Goal: Task Accomplishment & Management: Use online tool/utility

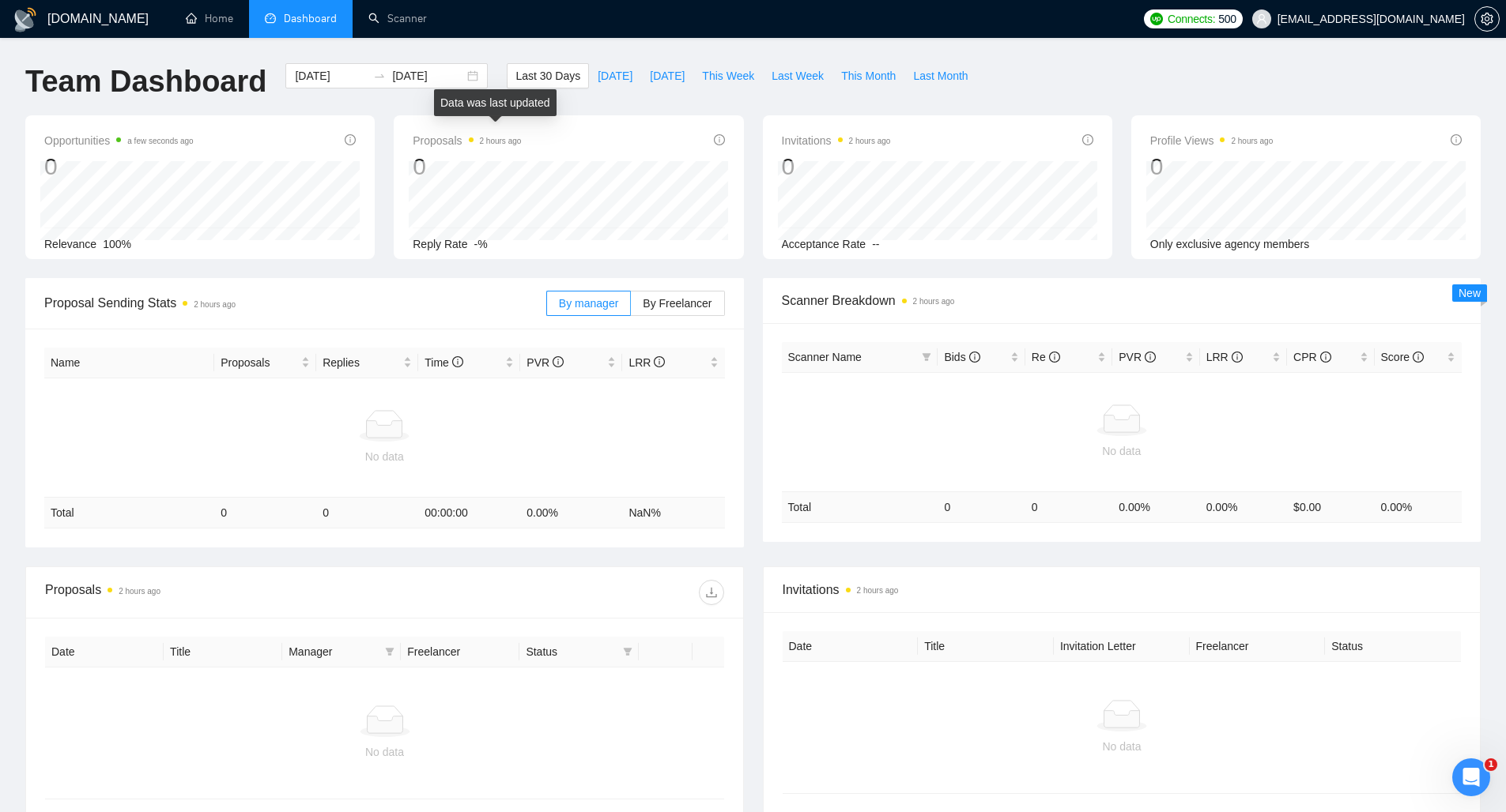
click at [496, 146] on span "2 hours ago" at bounding box center [495, 140] width 53 height 19
click at [389, 15] on link "Scanner" at bounding box center [397, 19] width 59 height 14
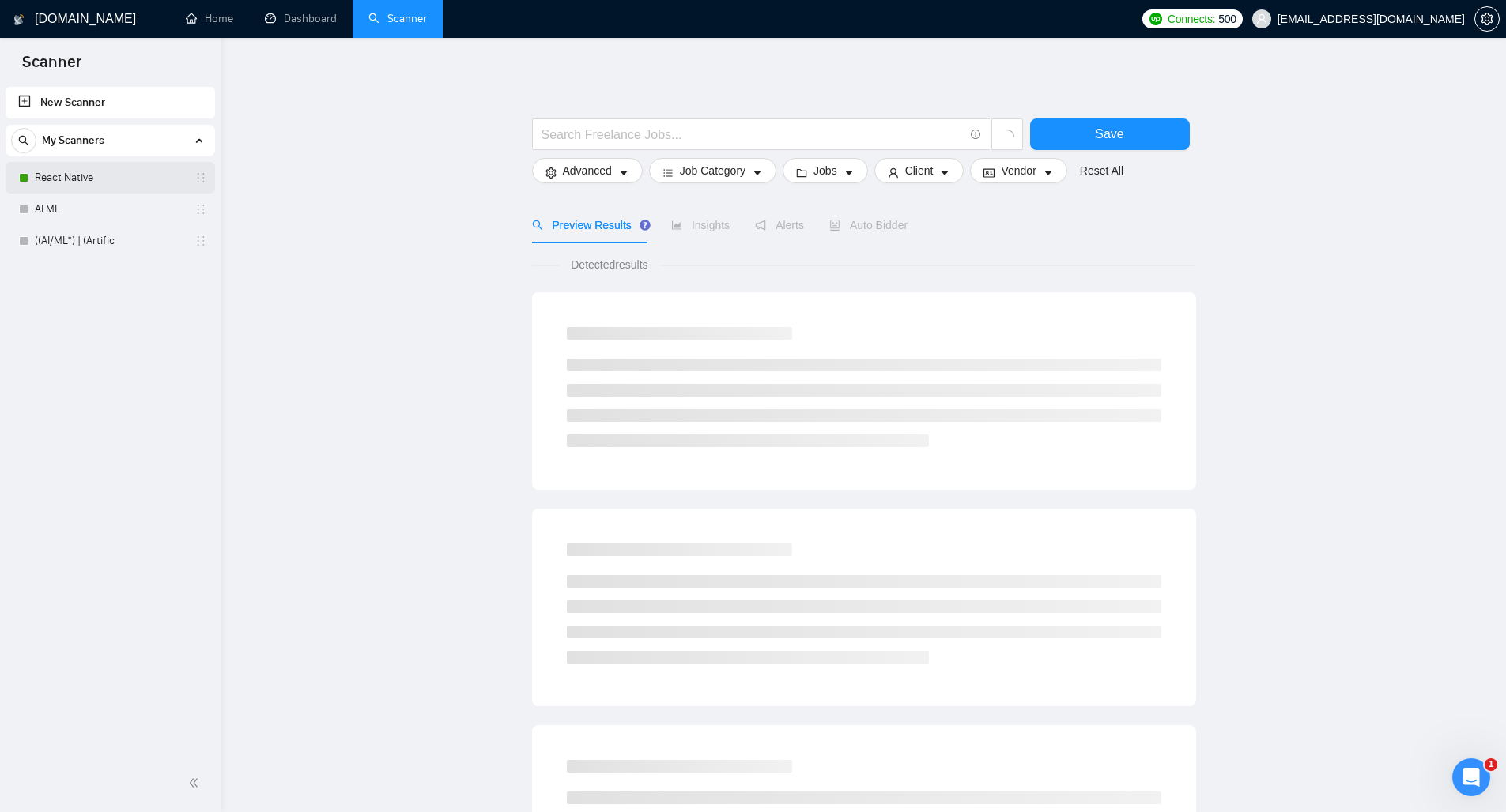
click at [105, 178] on link "React Native" at bounding box center [110, 178] width 150 height 31
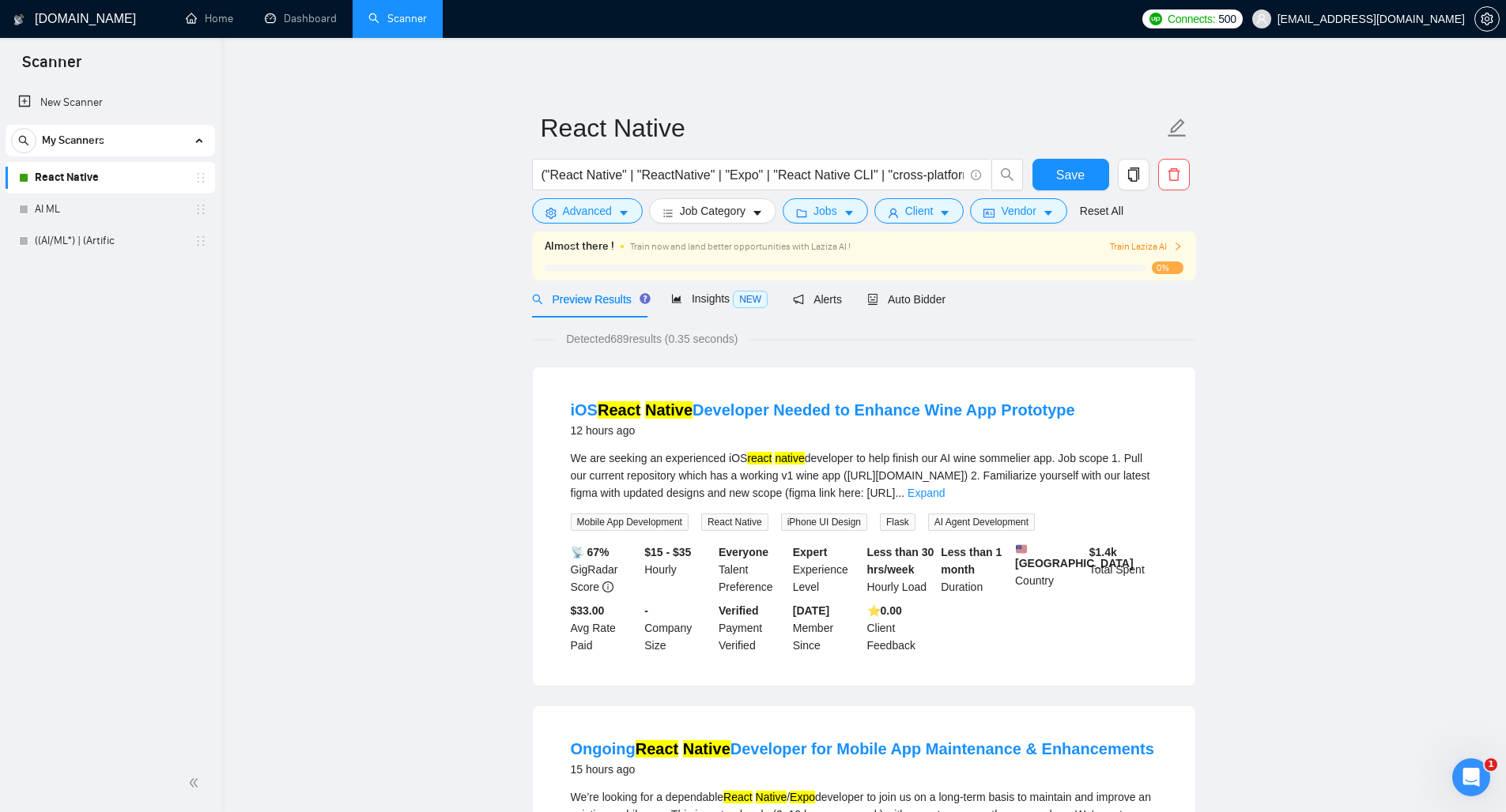
click at [376, 23] on link "Scanner" at bounding box center [397, 19] width 59 height 14
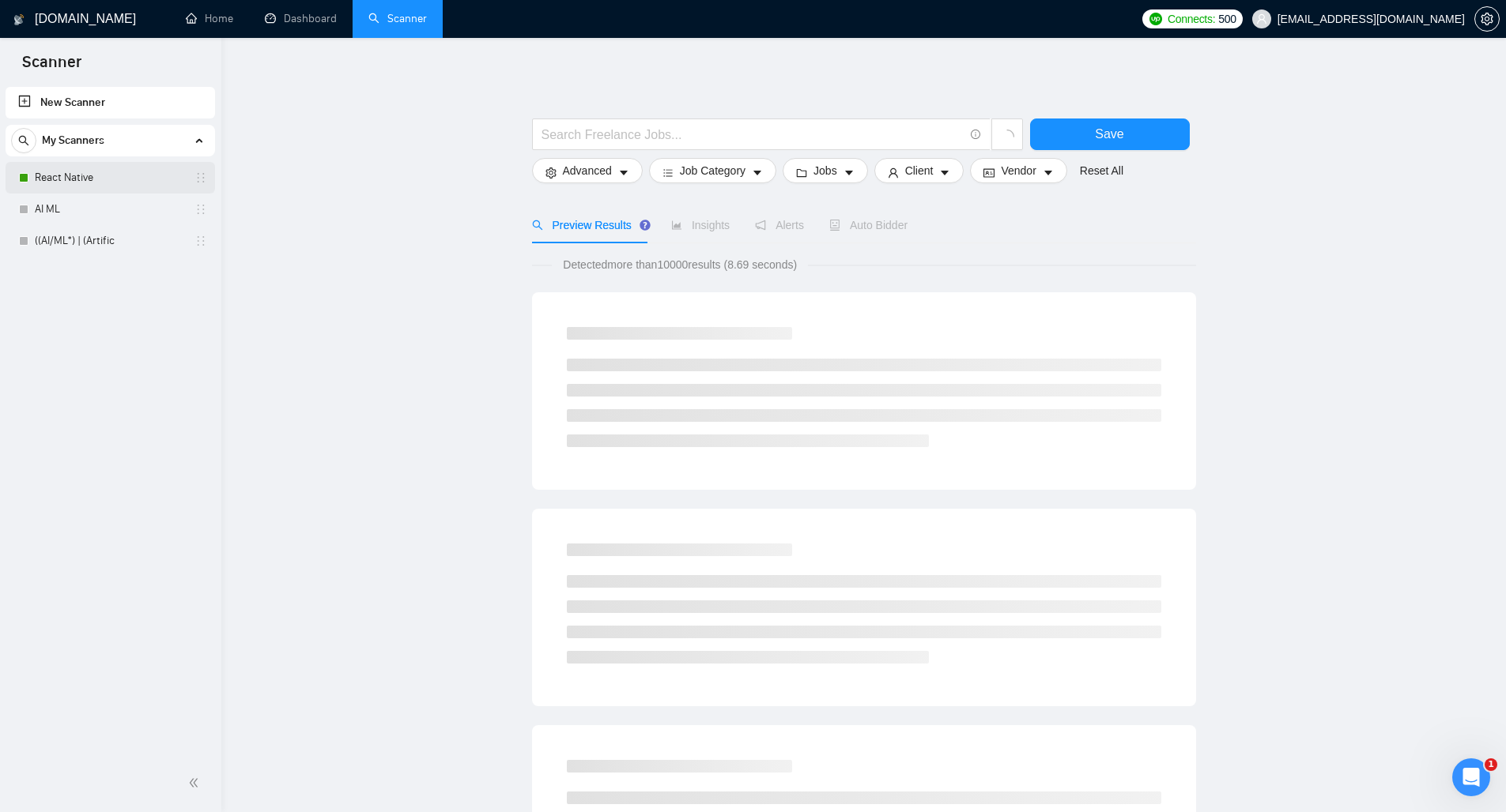
click at [85, 173] on link "React Native" at bounding box center [110, 178] width 150 height 31
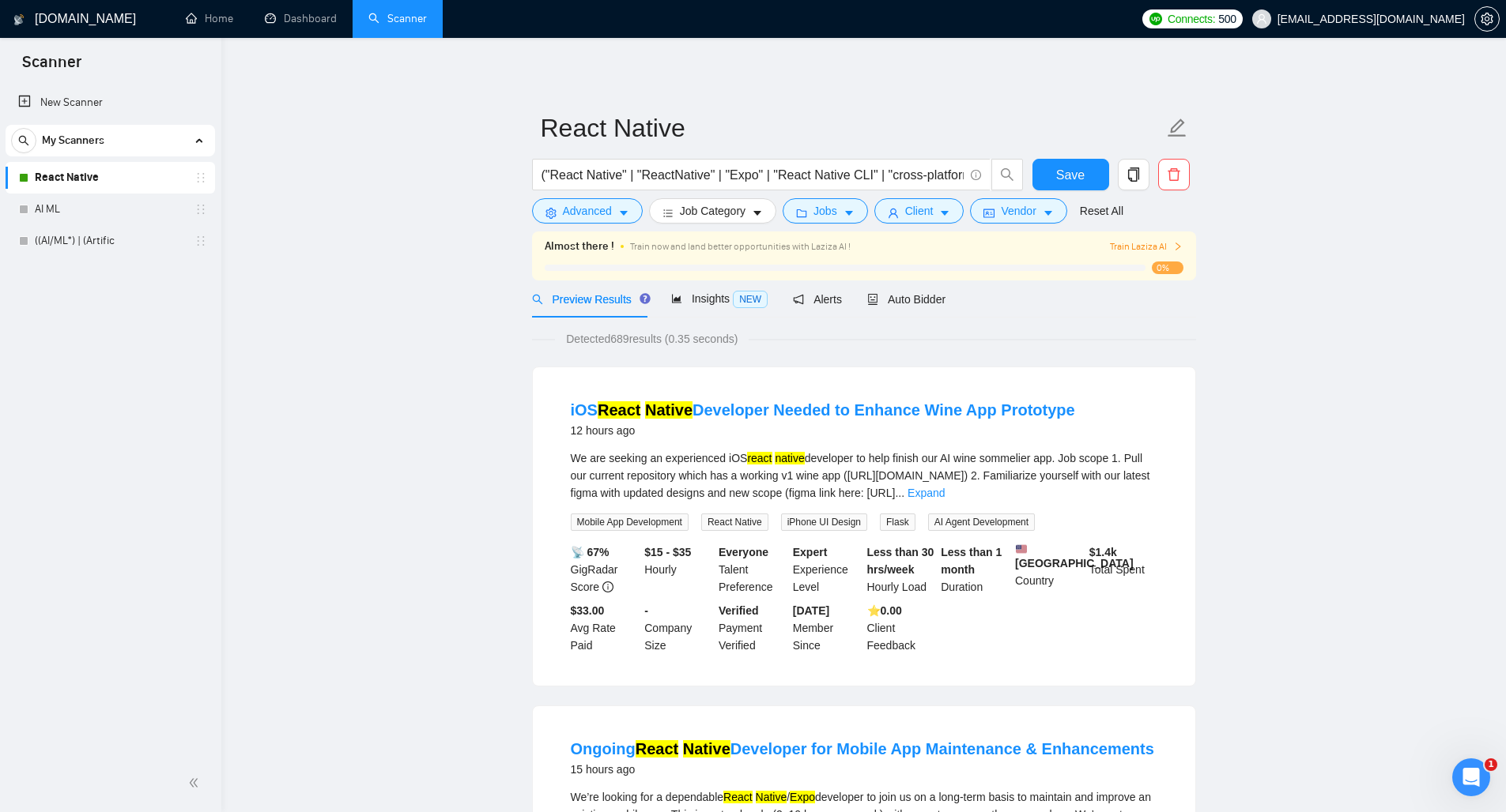
drag, startPoint x: 707, startPoint y: 248, endPoint x: 792, endPoint y: 262, distance: 86.1
click at [792, 262] on div "Almost there ! Train now and land better opportunities with Laziza AI ! Train L…" at bounding box center [863, 256] width 638 height 37
click at [615, 201] on button "Advanced" at bounding box center [587, 211] width 110 height 25
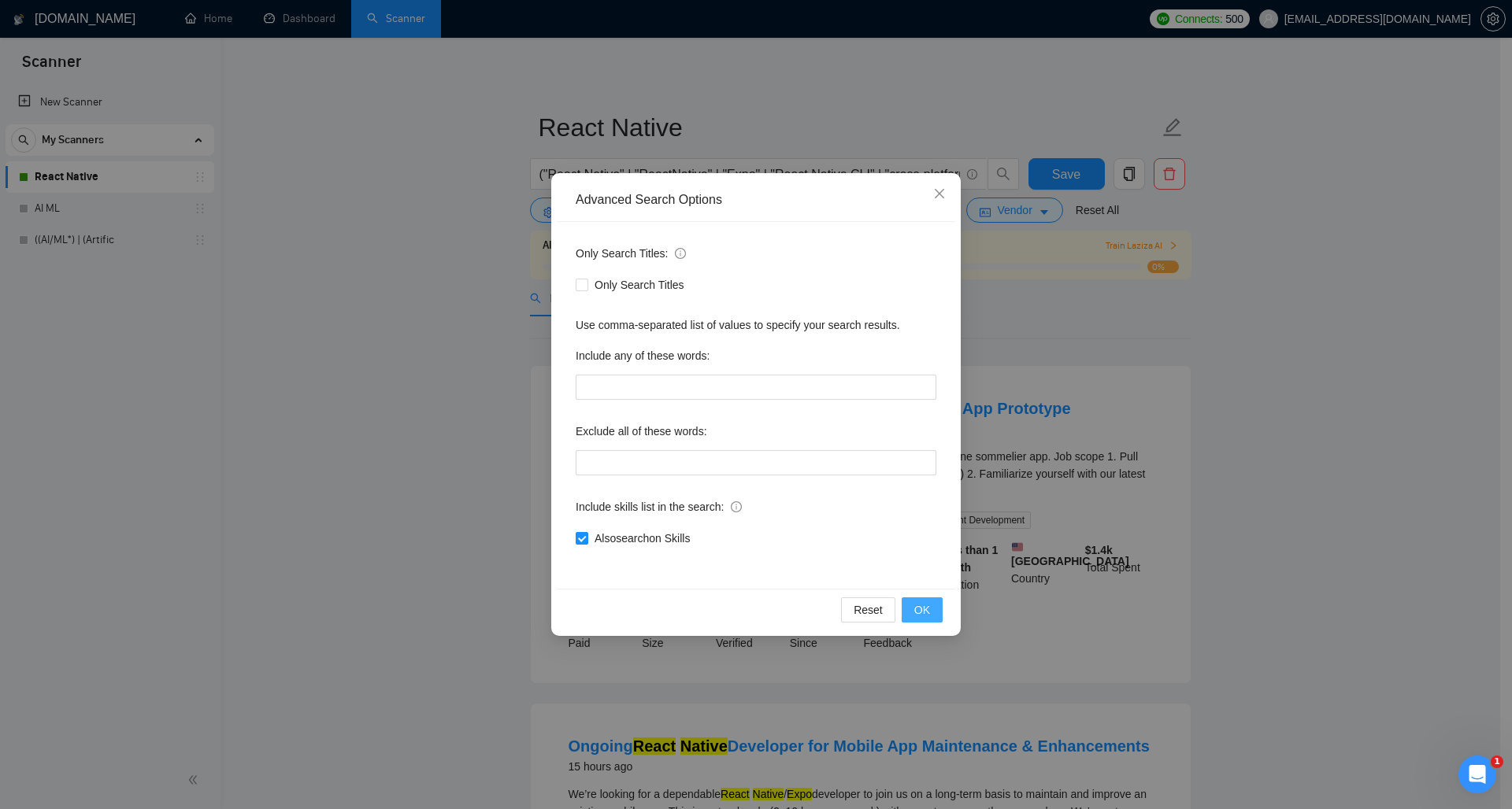
click at [927, 618] on span "OK" at bounding box center [922, 610] width 16 height 17
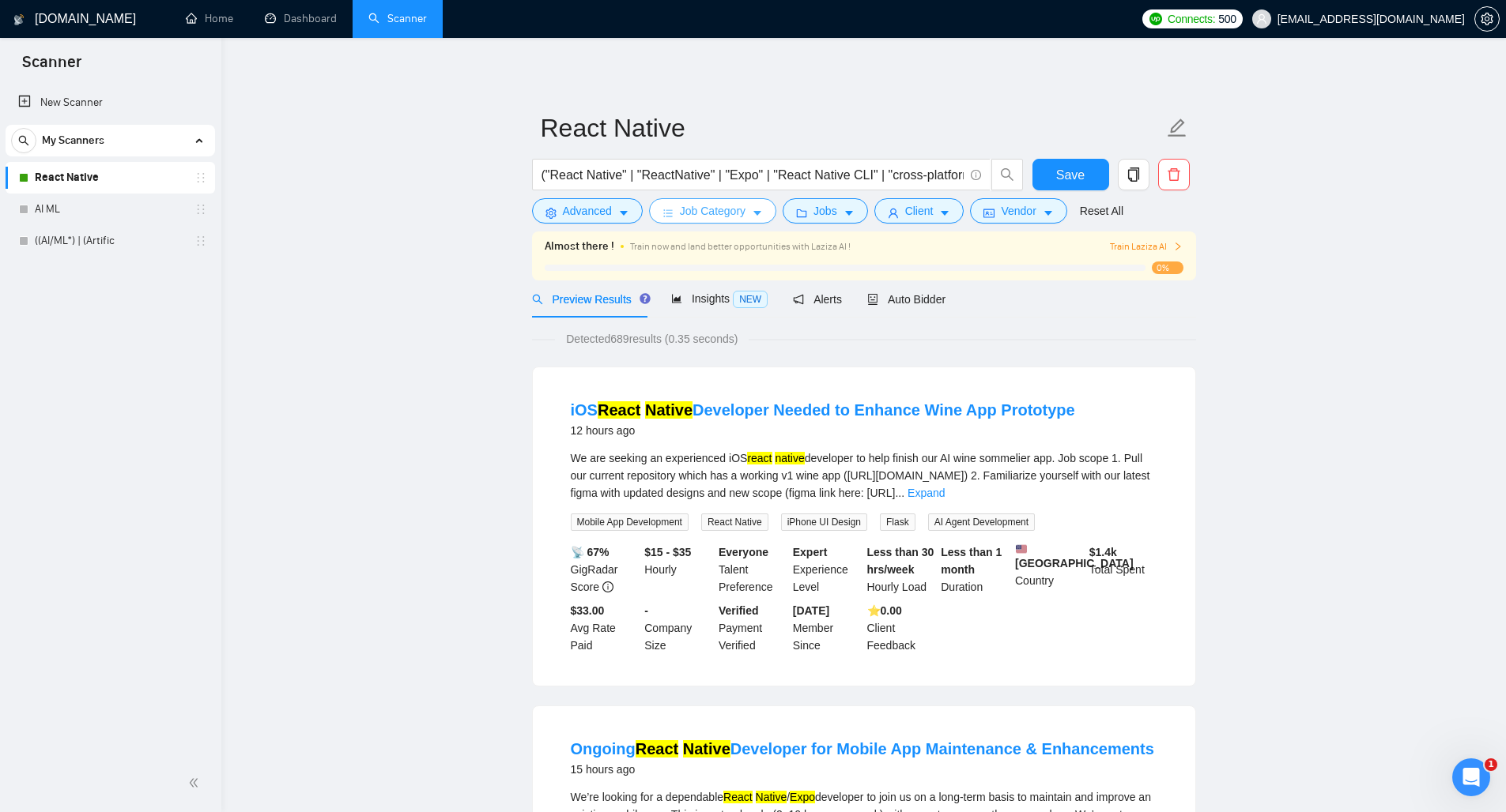
click at [745, 211] on span "Job Category" at bounding box center [712, 211] width 65 height 17
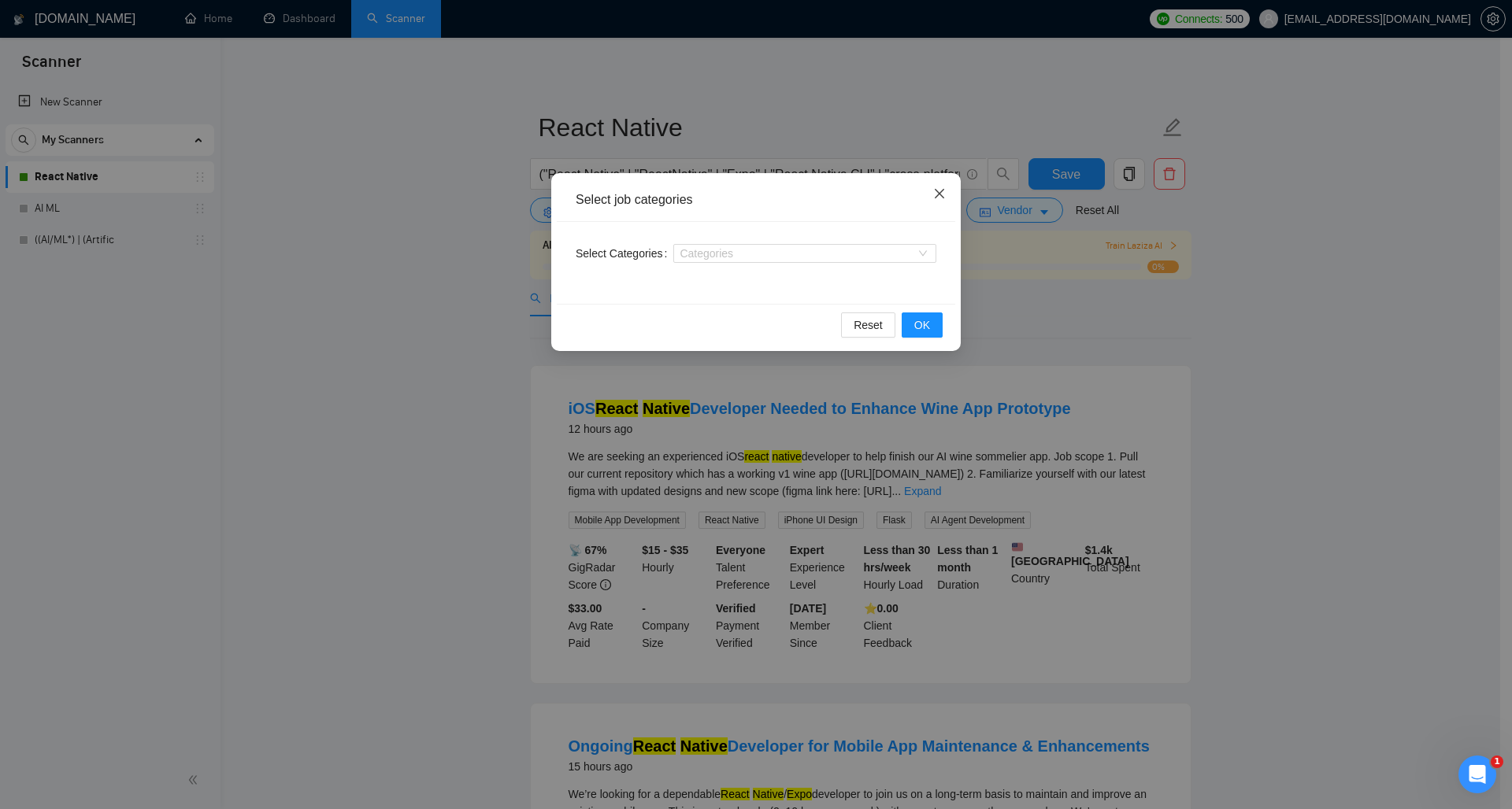
click at [934, 191] on icon "close" at bounding box center [939, 193] width 13 height 13
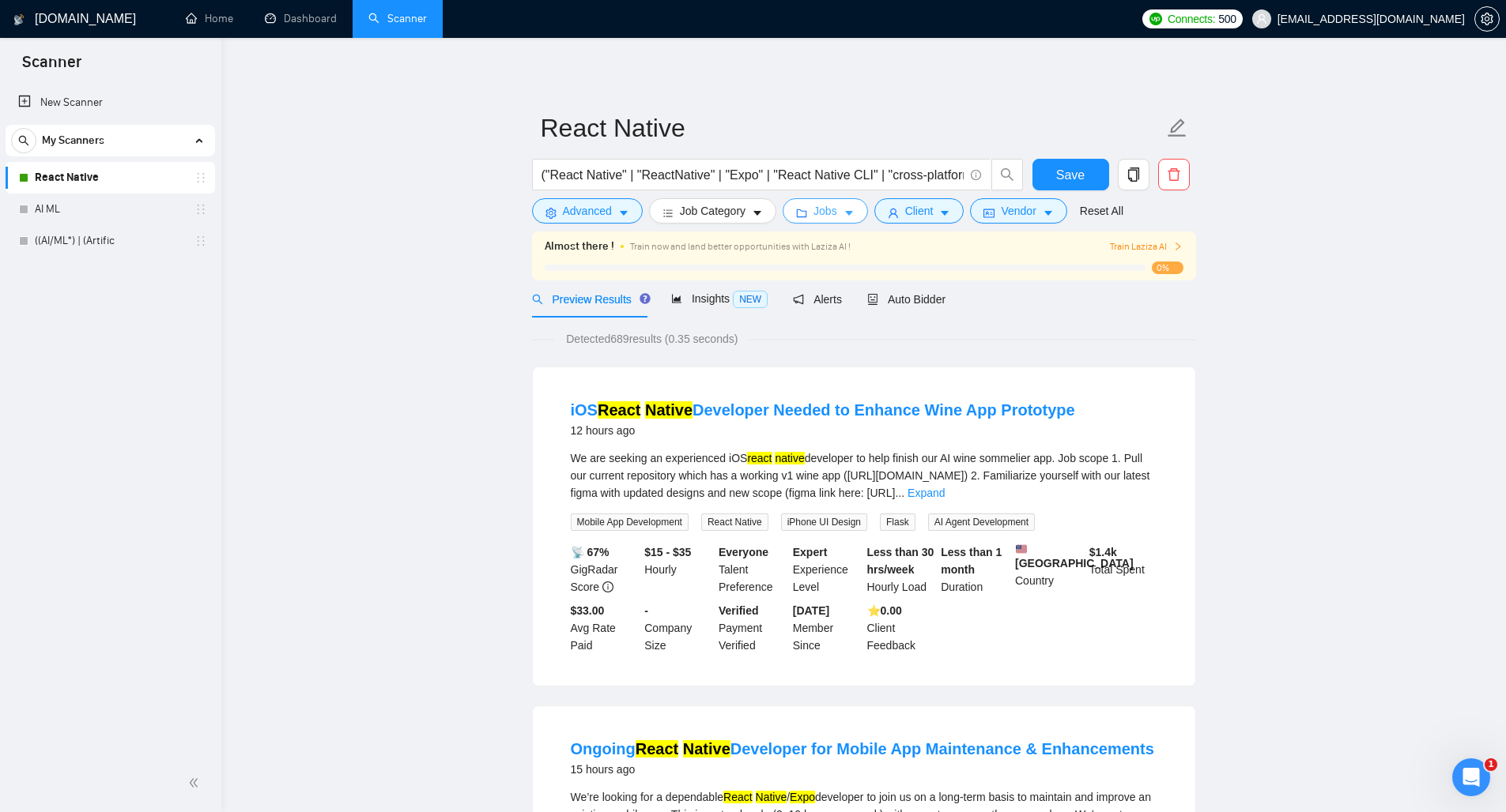
click at [824, 209] on span "Jobs" at bounding box center [825, 211] width 24 height 17
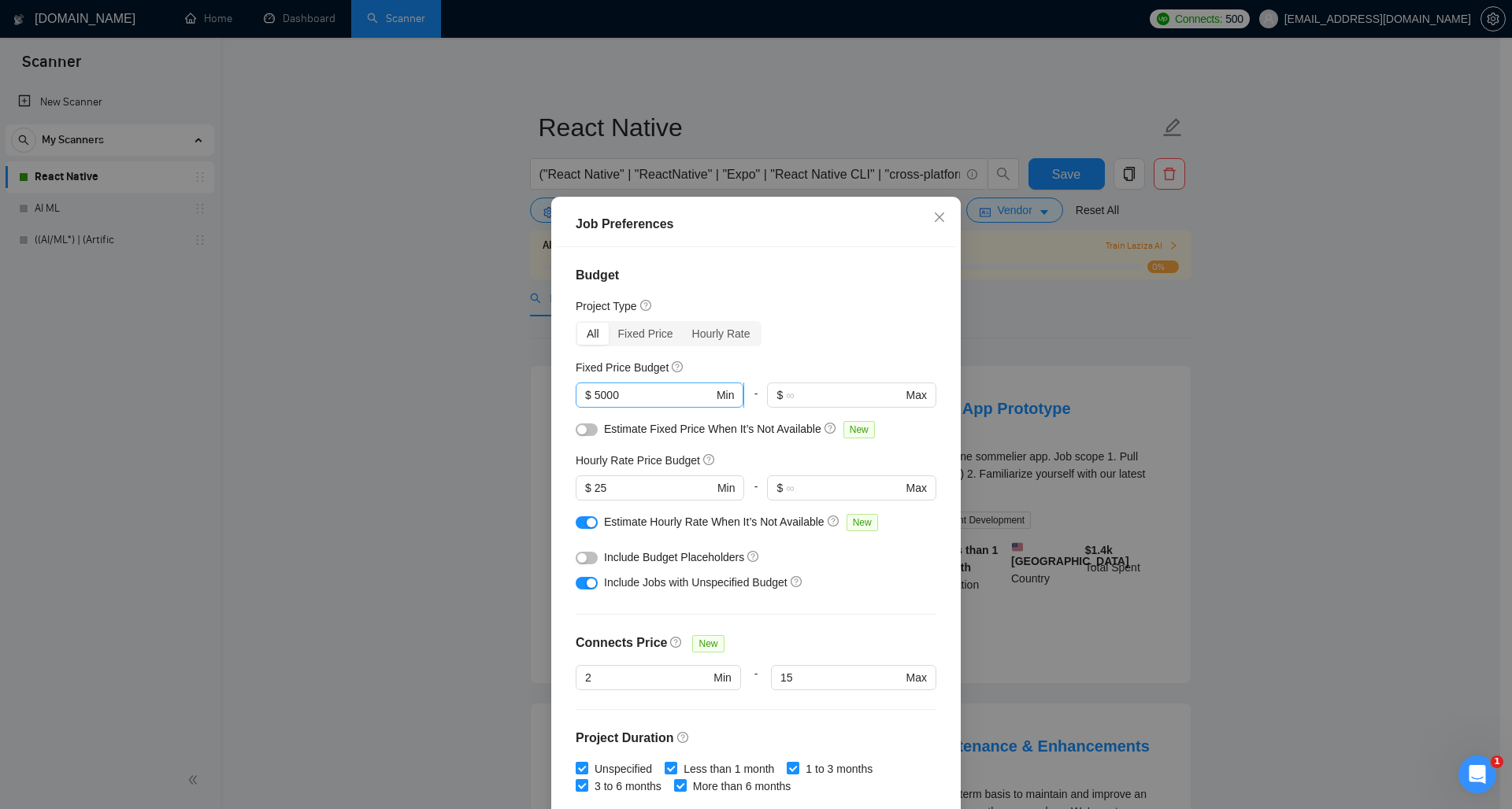
click at [644, 399] on input "5000" at bounding box center [654, 395] width 119 height 17
type input "5"
type input "3000"
click at [647, 499] on span "$ 25 Min" at bounding box center [659, 488] width 168 height 25
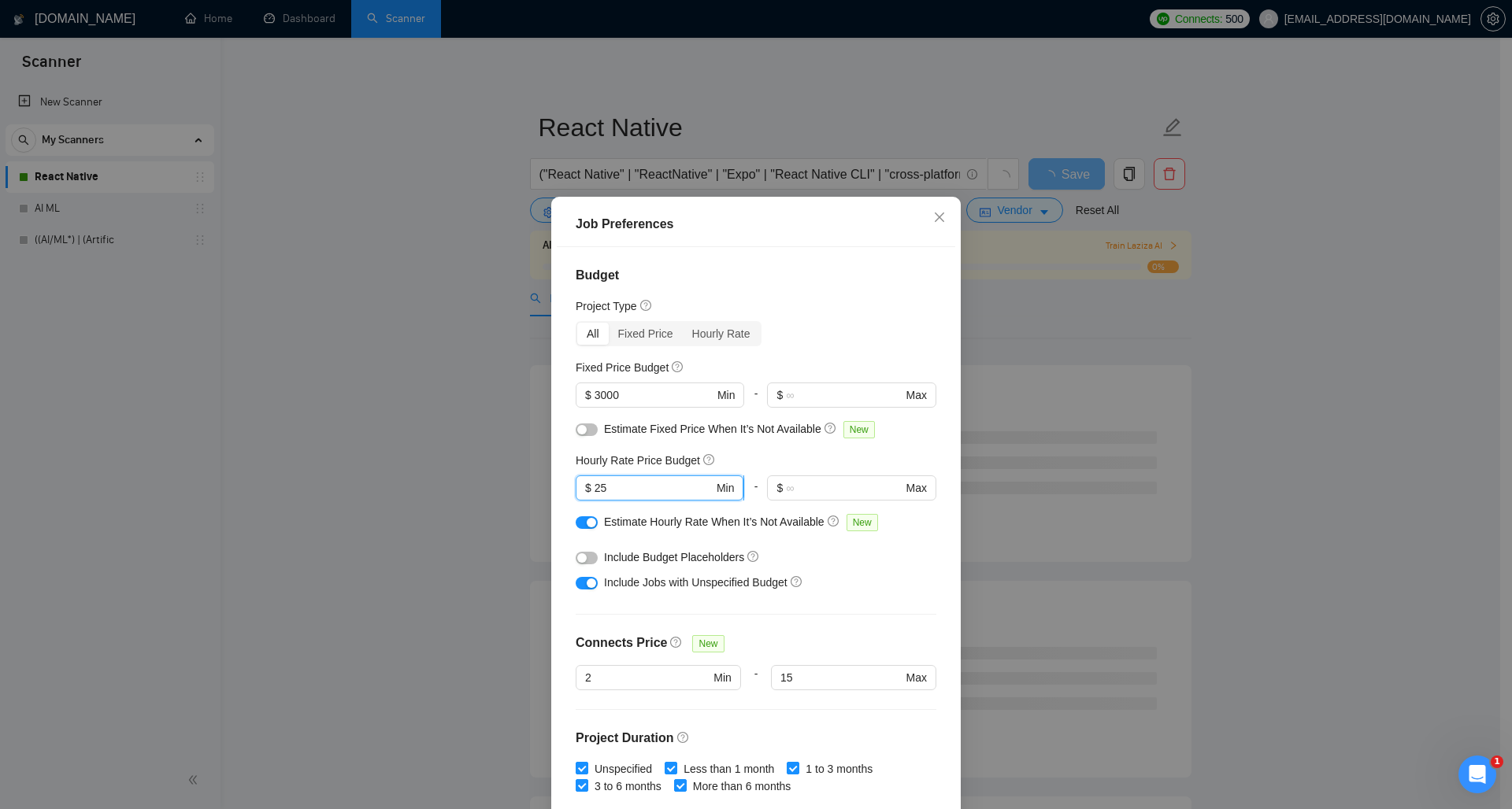
click at [637, 493] on input "25" at bounding box center [654, 487] width 119 height 17
type input "20"
click at [796, 513] on div "Estimate Hourly Rate When It’s Not Available New" at bounding box center [761, 521] width 316 height 18
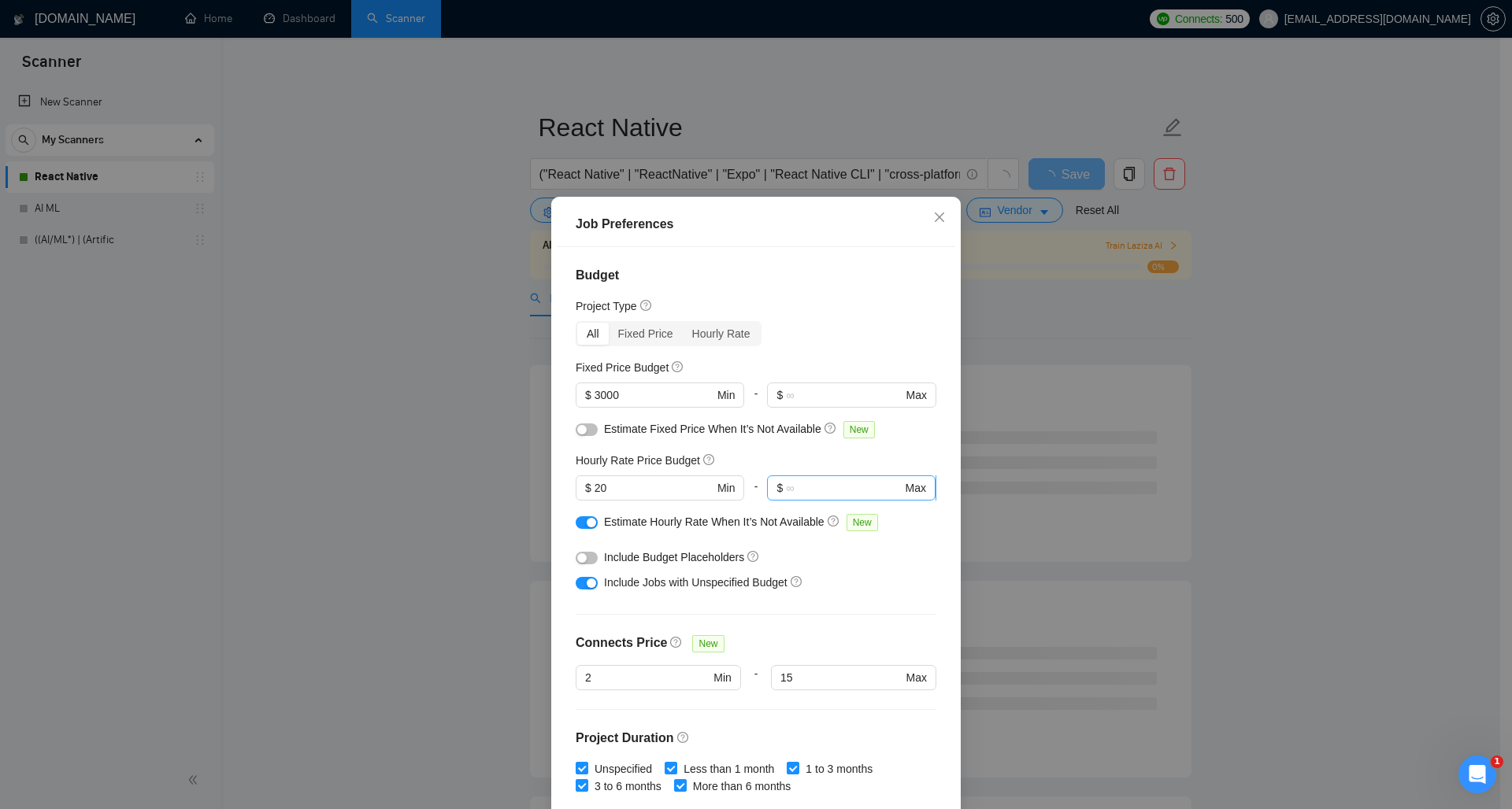
click at [798, 486] on input "text" at bounding box center [843, 487] width 116 height 17
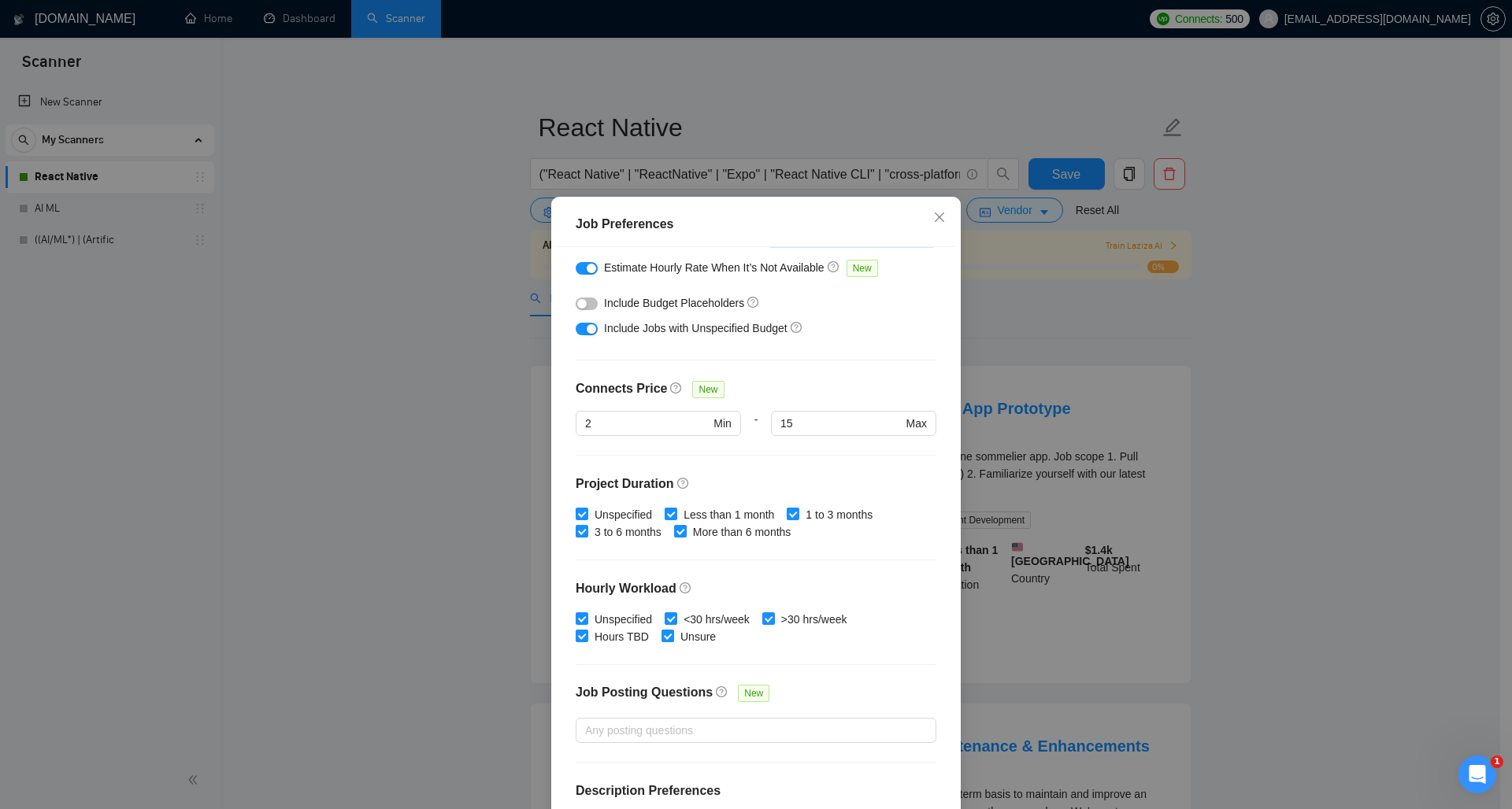
scroll to position [321, 0]
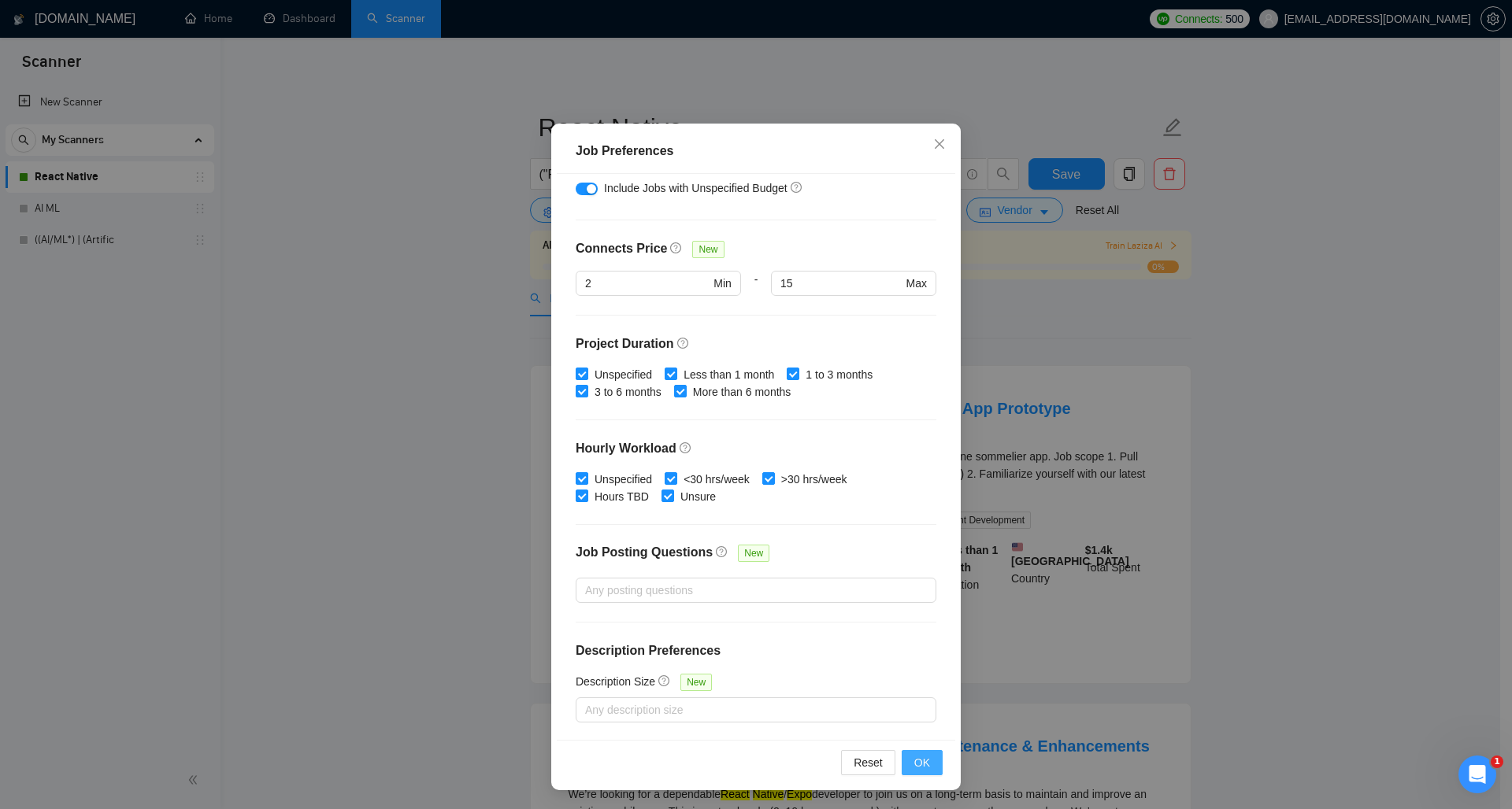
click at [914, 760] on span "OK" at bounding box center [922, 762] width 16 height 17
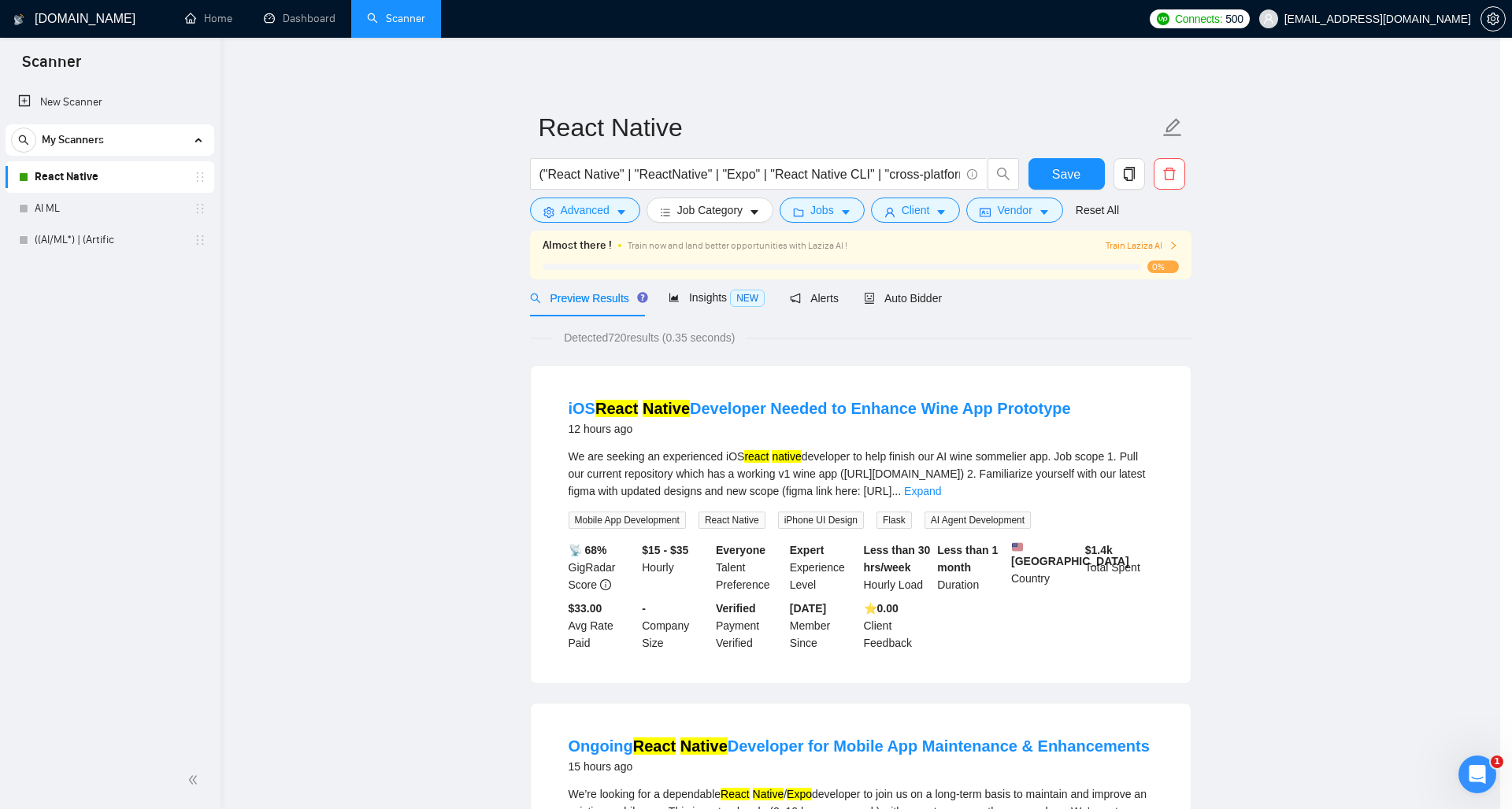
scroll to position [0, 0]
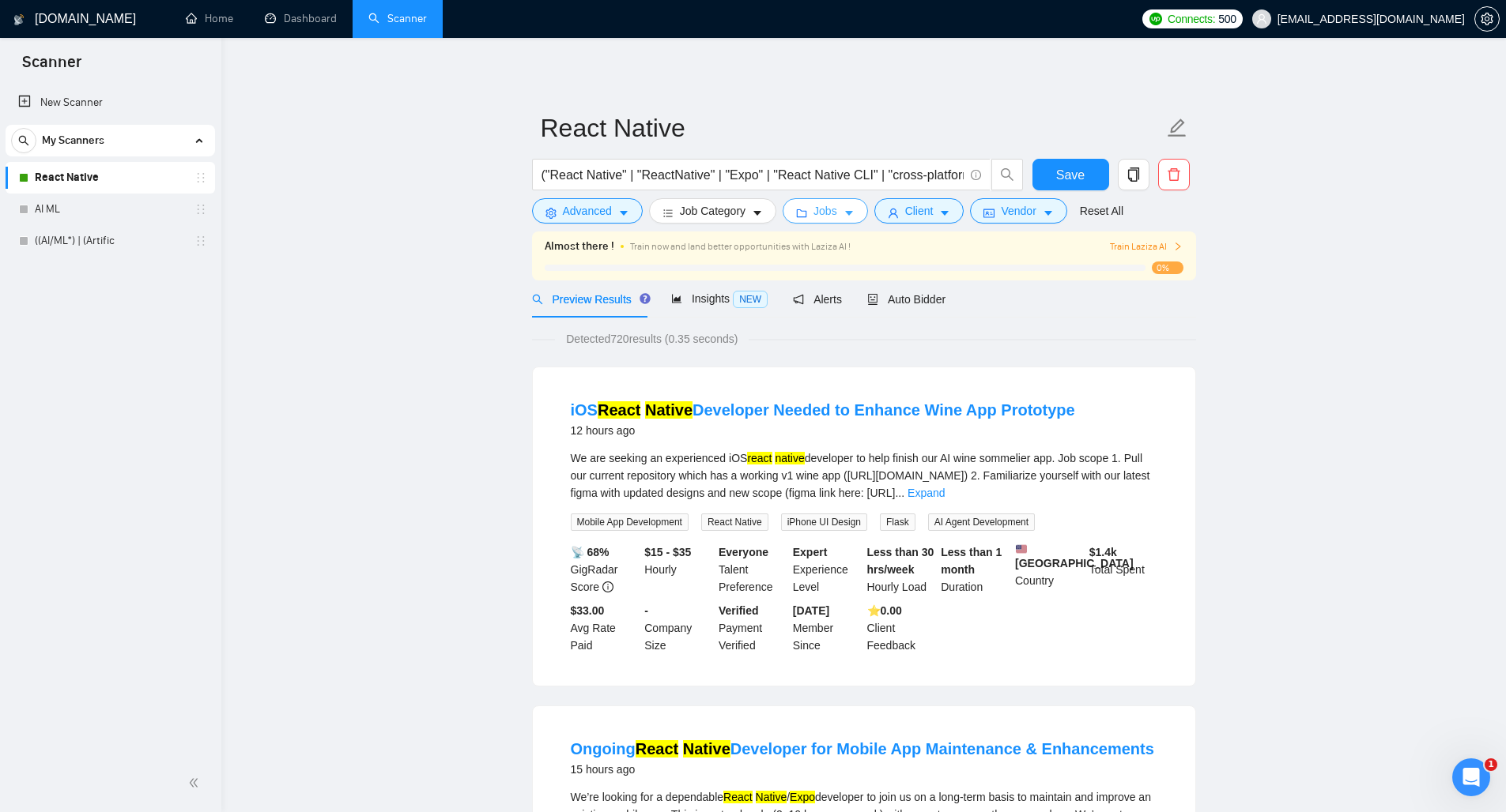
click at [852, 210] on icon "caret-down" at bounding box center [848, 213] width 11 height 11
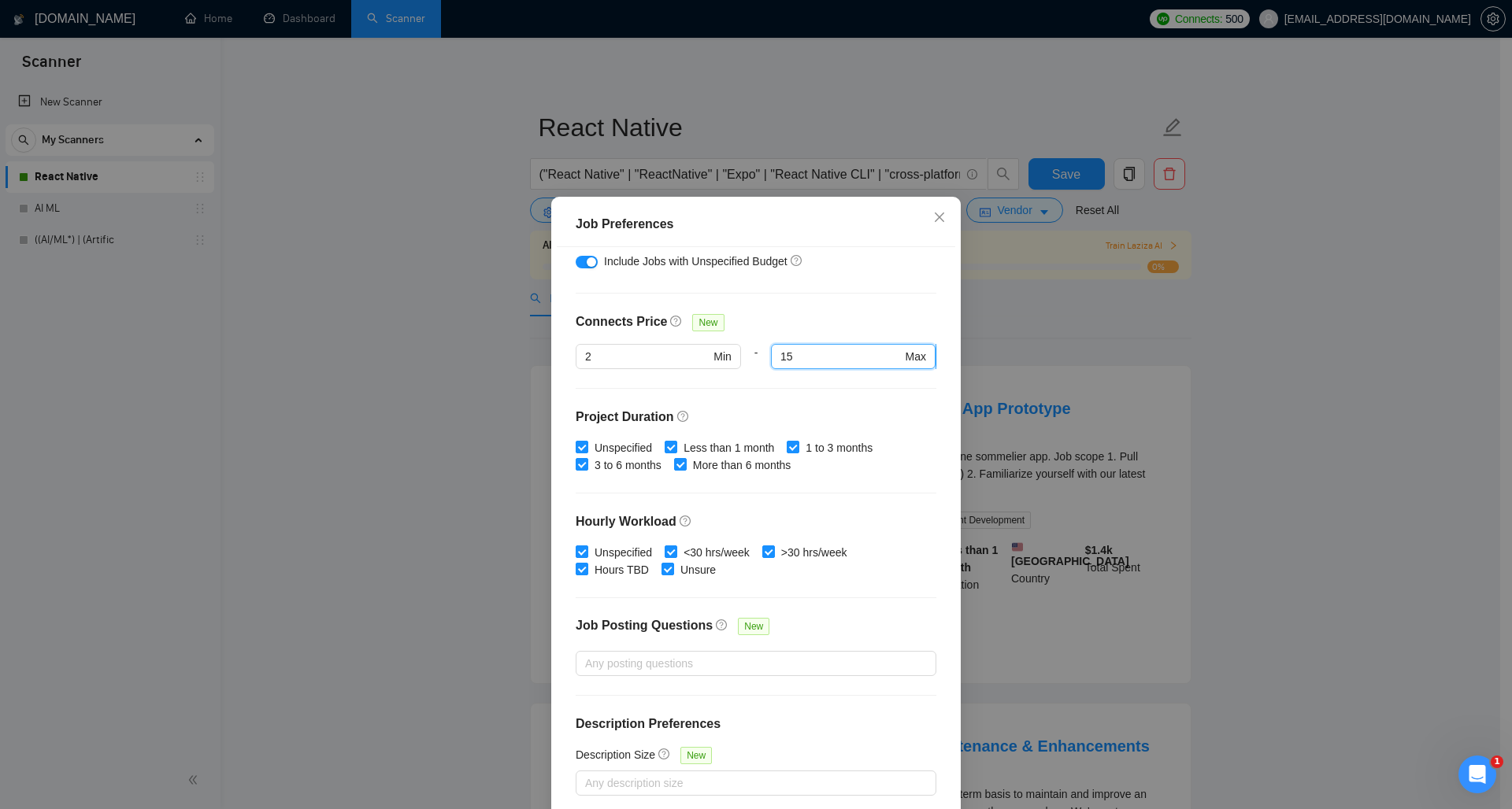
click at [802, 361] on input "15" at bounding box center [841, 356] width 121 height 17
type input "19"
click at [809, 388] on div "Budget Project Type All Fixed Price Hourly Rate Fixed Price Budget $ 3000 Min -…" at bounding box center [756, 531] width 399 height 567
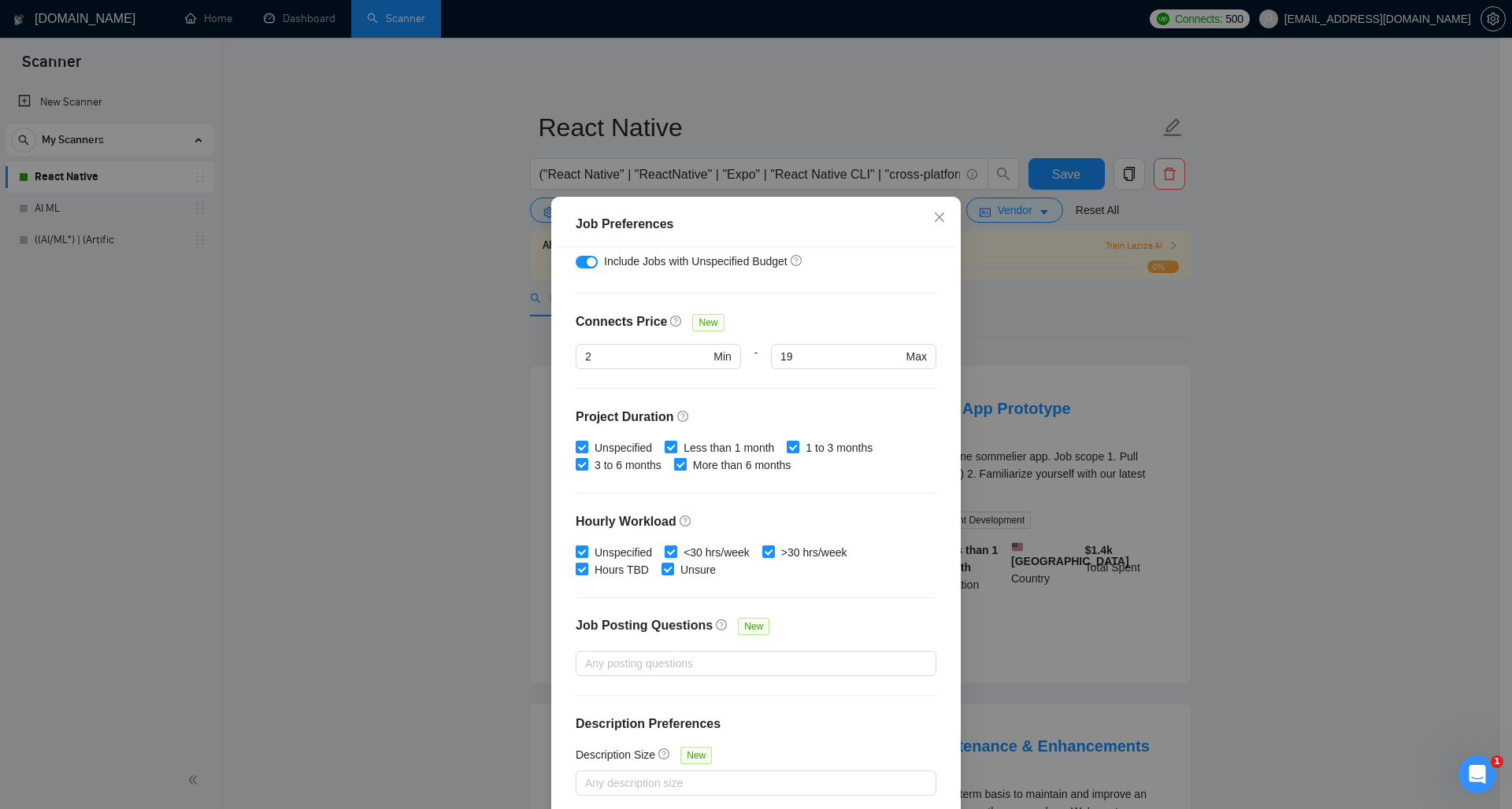
scroll to position [73, 0]
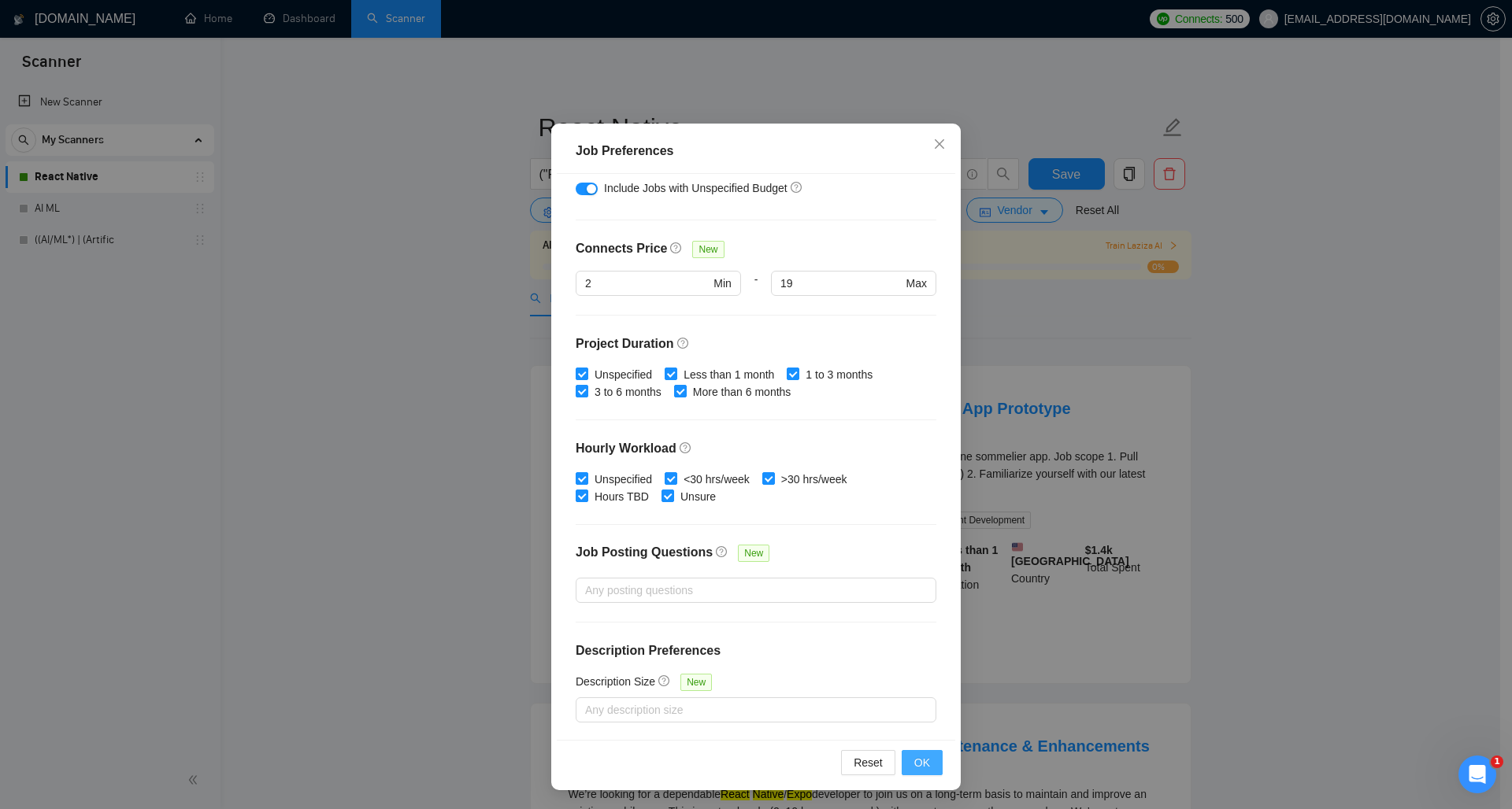
click at [925, 759] on button "OK" at bounding box center [922, 762] width 41 height 25
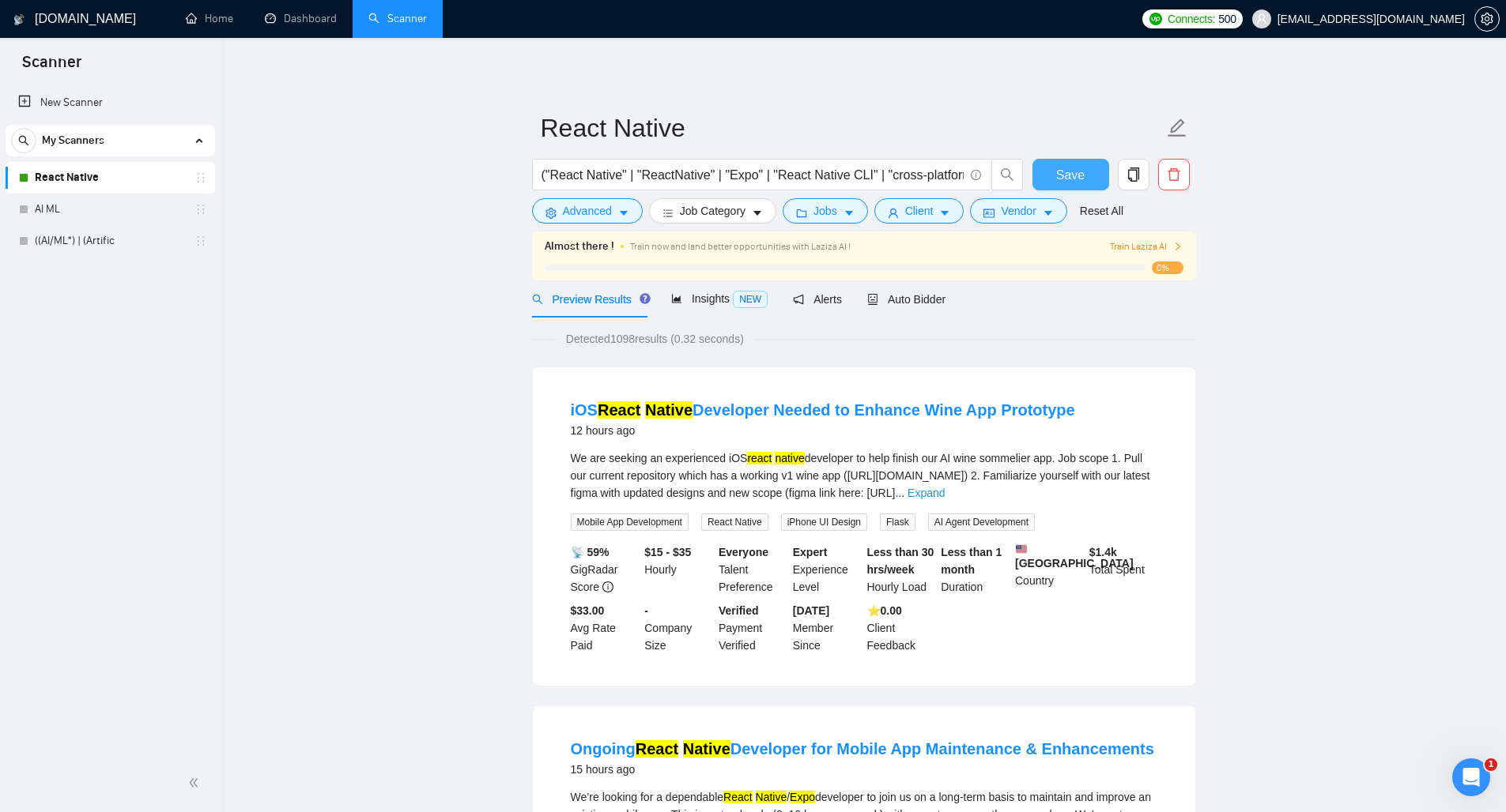
click at [1068, 169] on span "Save" at bounding box center [1069, 174] width 28 height 20
click at [837, 215] on span "Jobs" at bounding box center [825, 211] width 24 height 17
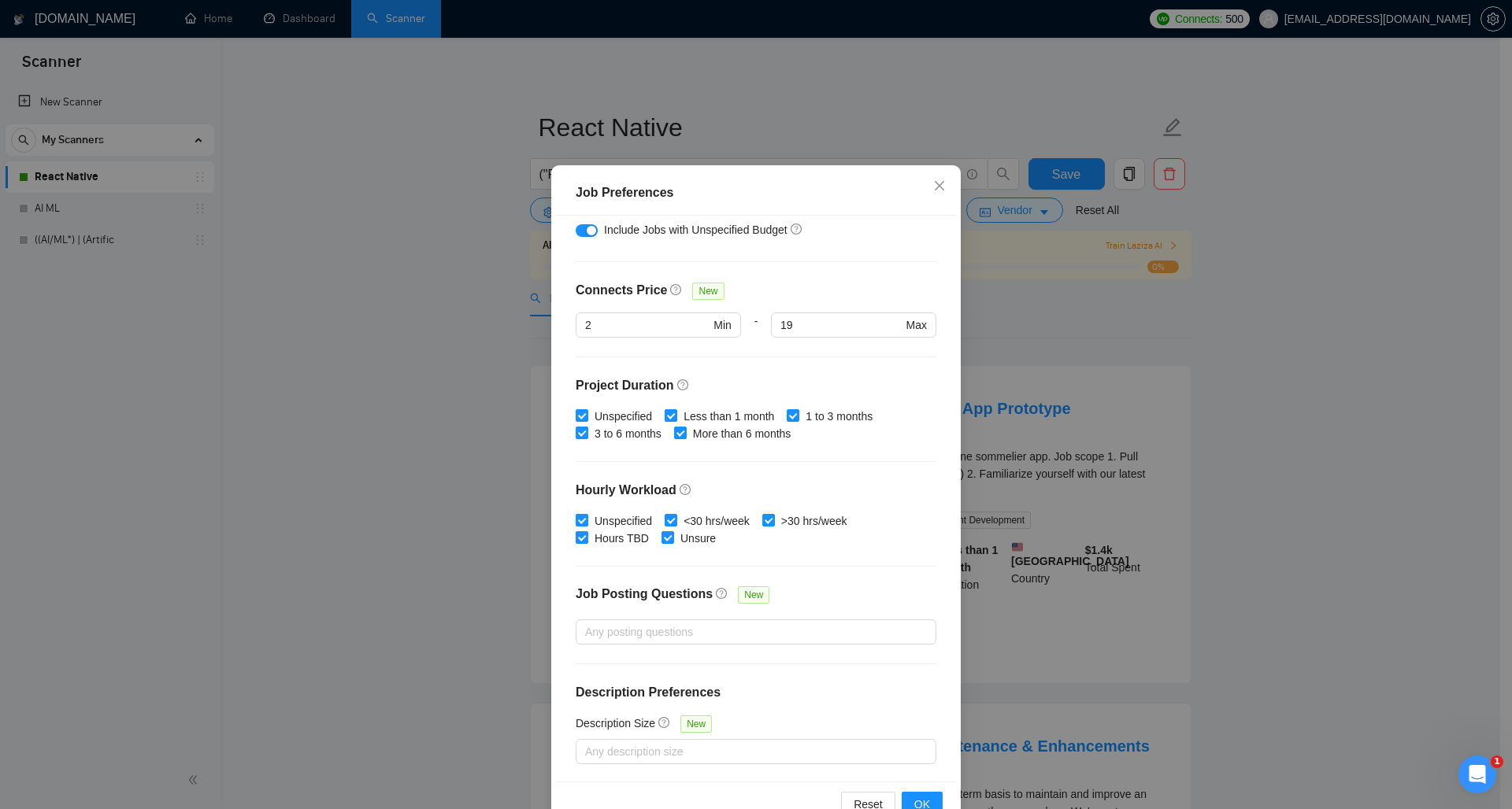
scroll to position [73, 0]
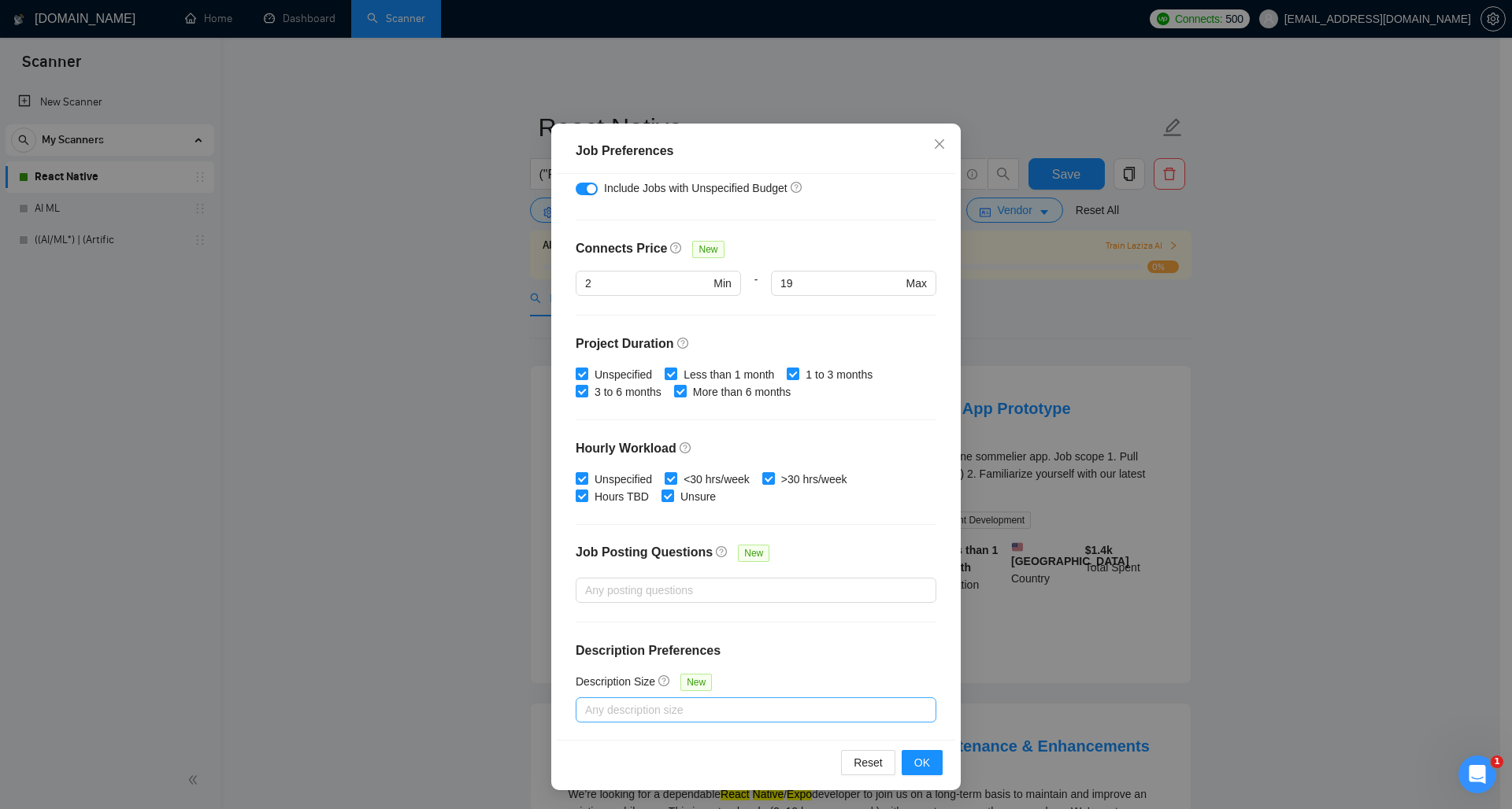
click at [701, 711] on div at bounding box center [748, 710] width 337 height 19
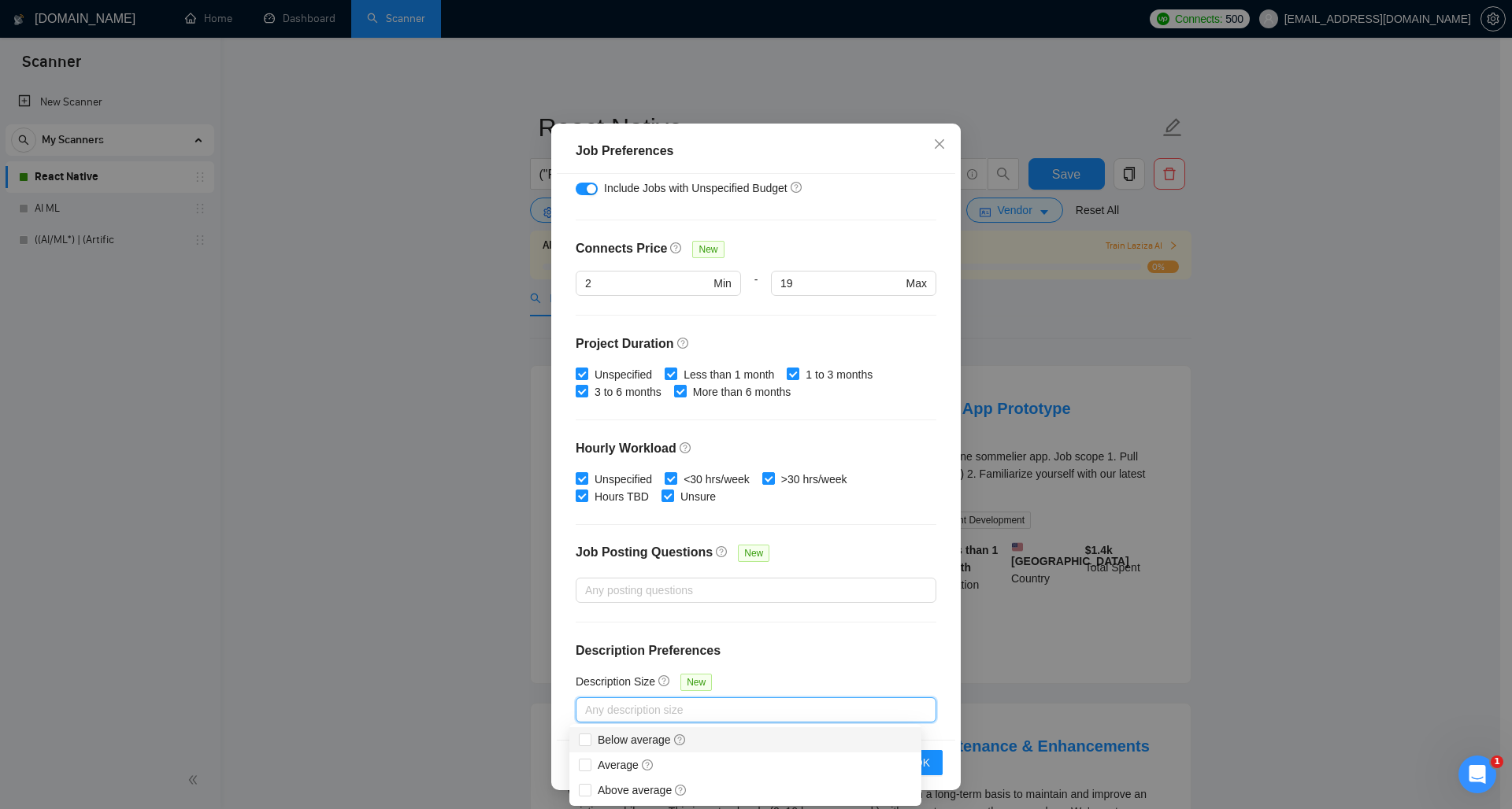
click at [788, 646] on h4 "Description Preferences" at bounding box center [756, 651] width 361 height 19
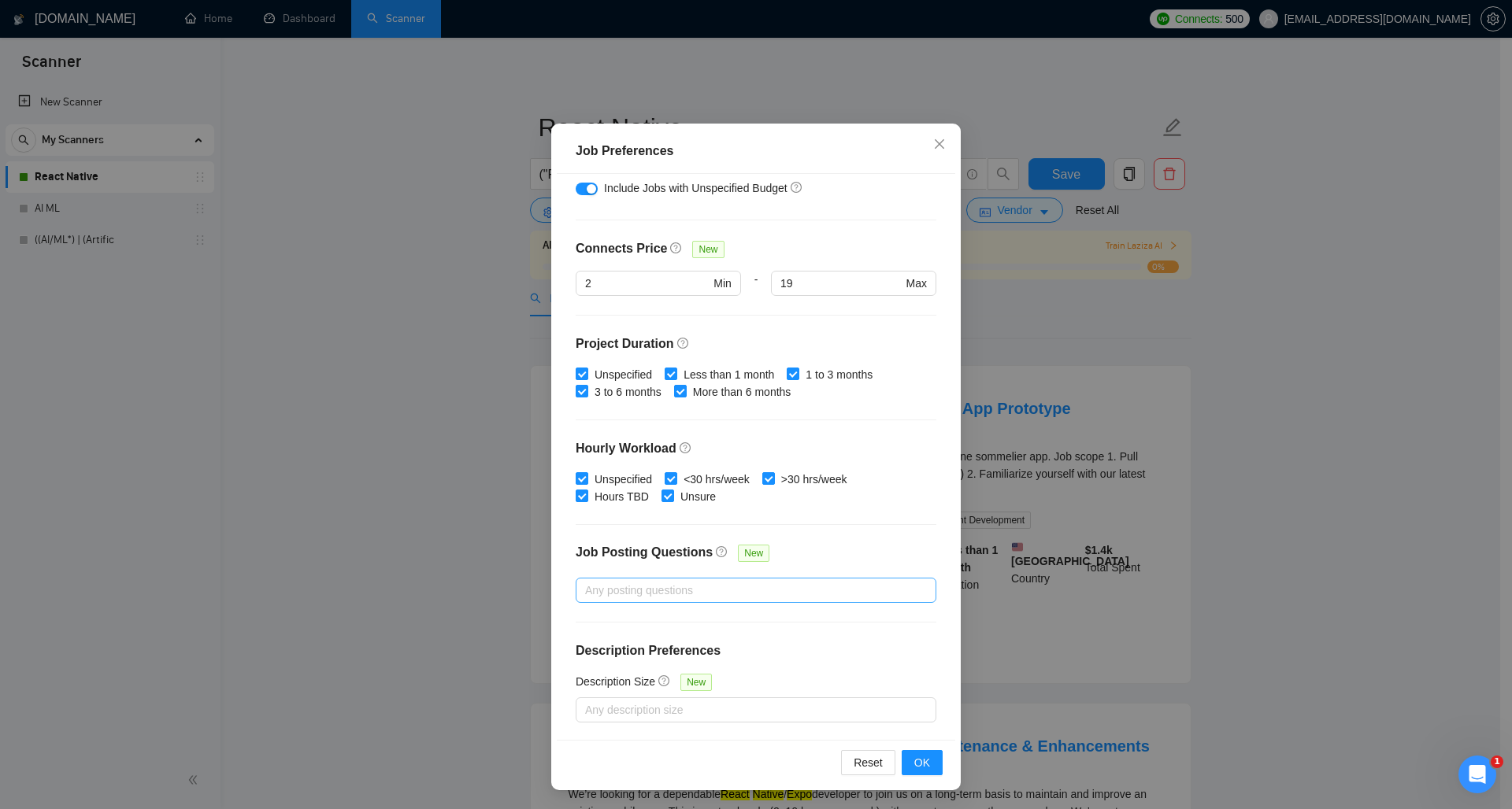
click at [688, 599] on div "Any posting questions" at bounding box center [756, 591] width 361 height 25
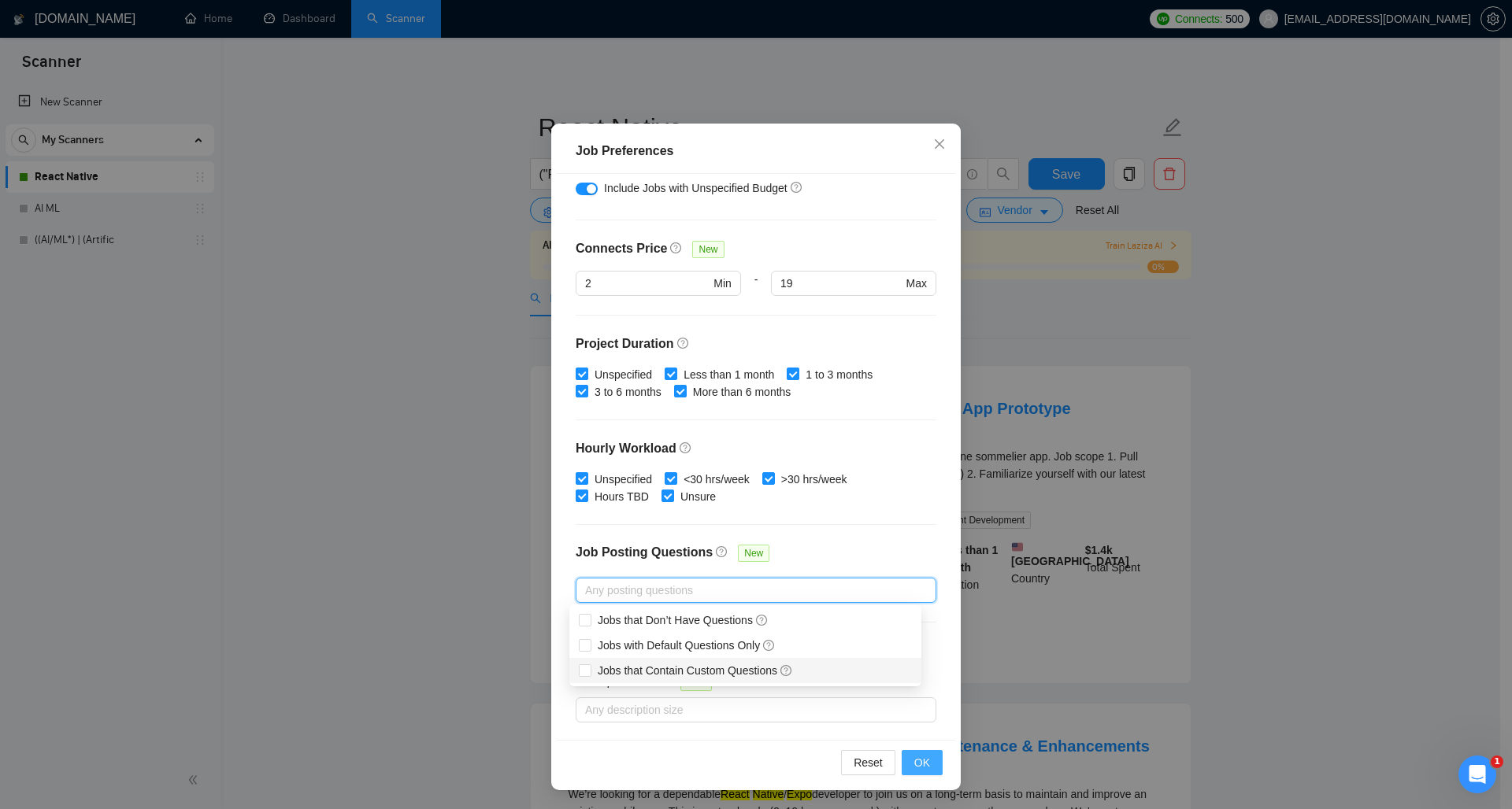
click at [914, 758] on span "OK" at bounding box center [922, 762] width 16 height 17
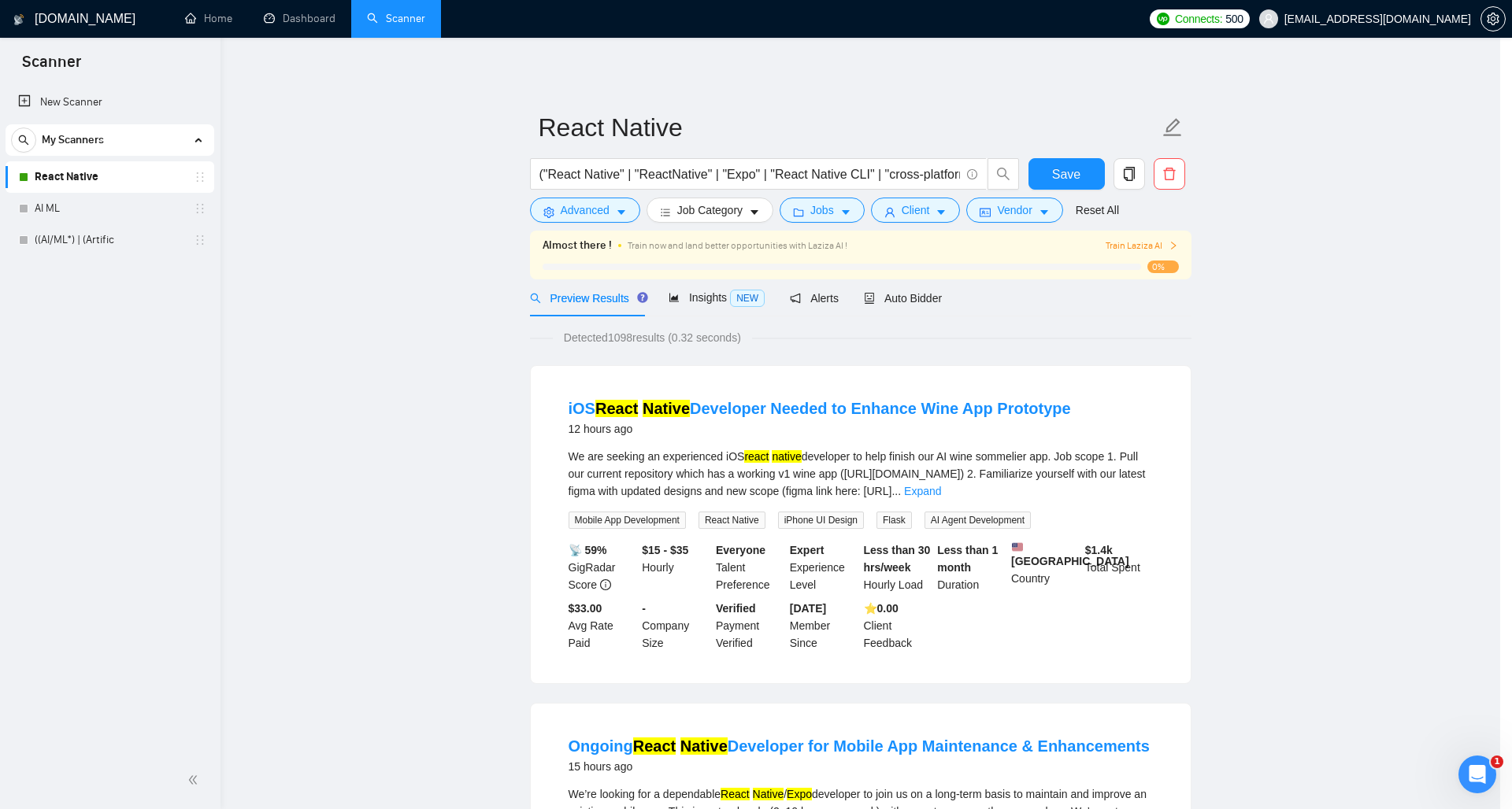
scroll to position [0, 0]
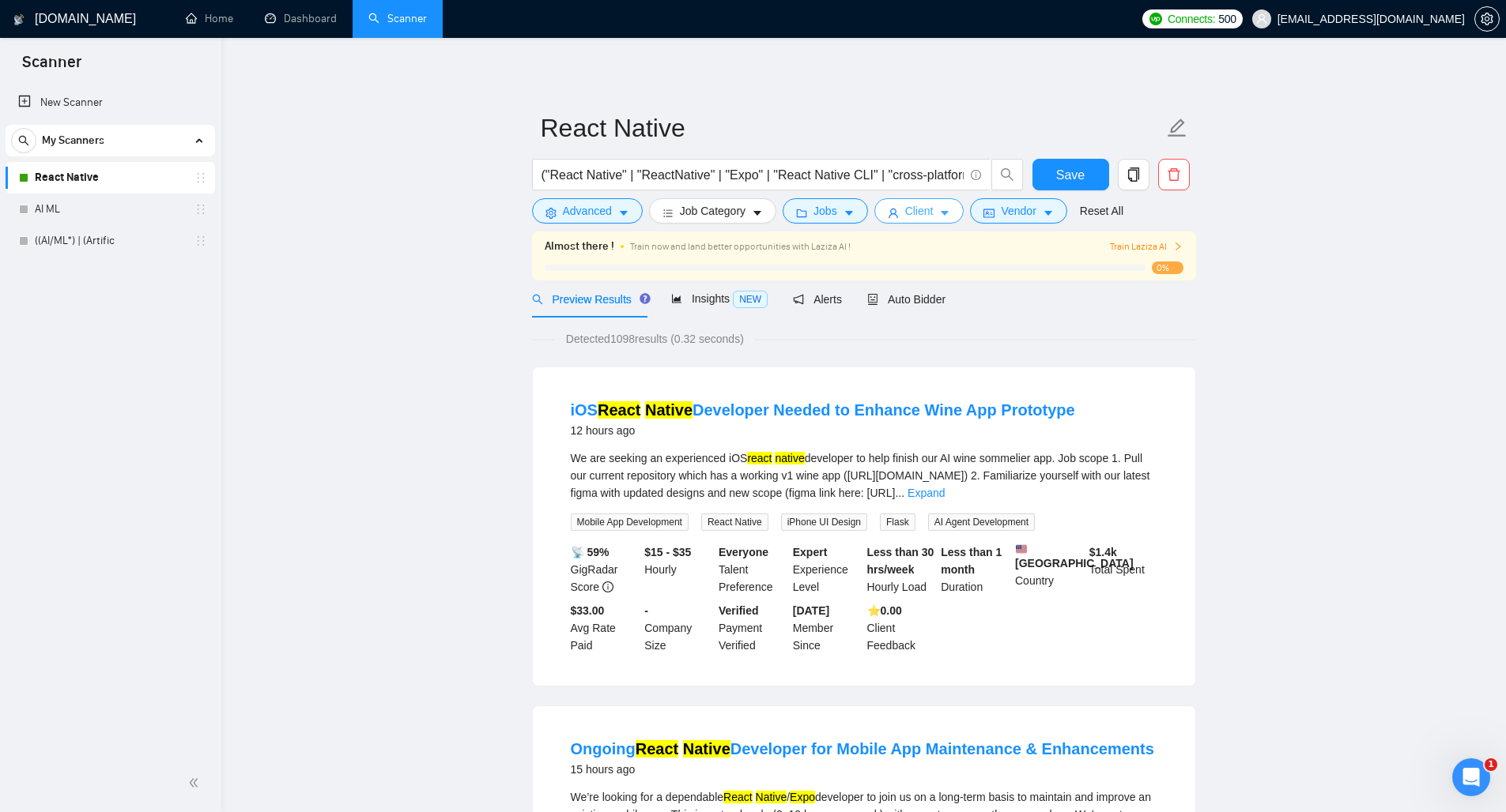
click at [925, 210] on span "Client" at bounding box center [919, 211] width 28 height 17
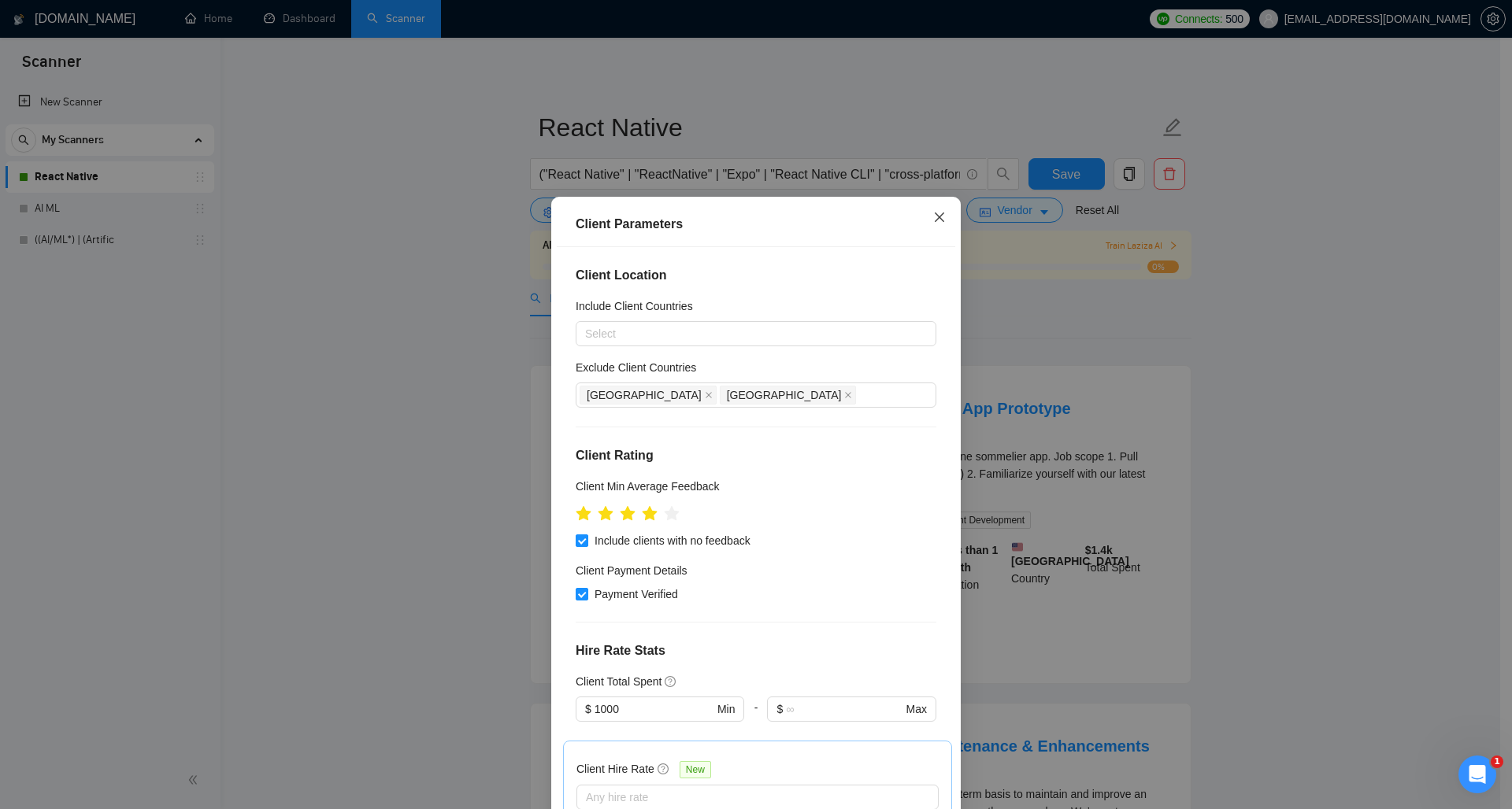
click at [921, 209] on span "Close" at bounding box center [939, 218] width 42 height 42
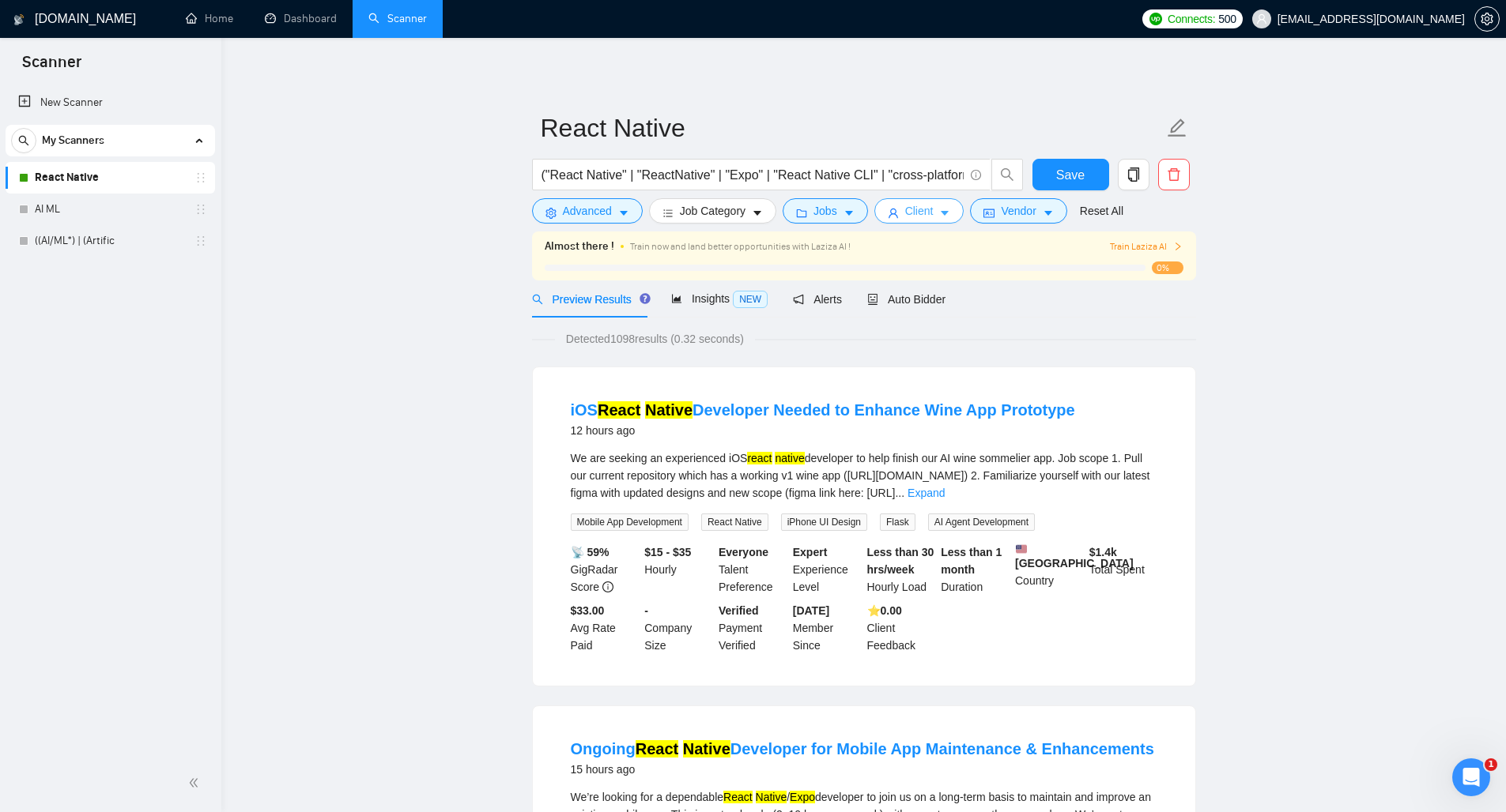
click at [925, 210] on span "Client" at bounding box center [919, 211] width 28 height 17
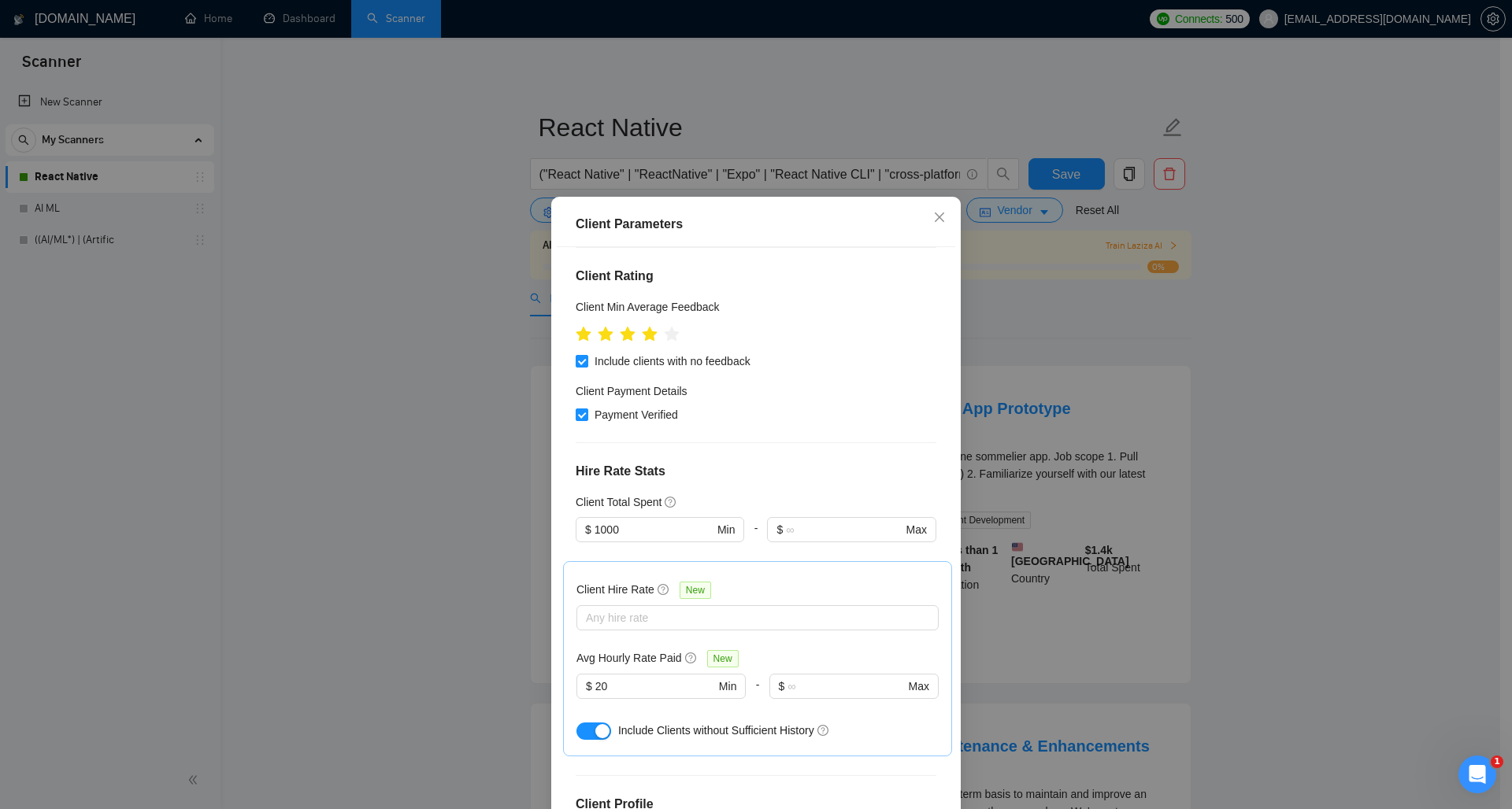
scroll to position [190, 0]
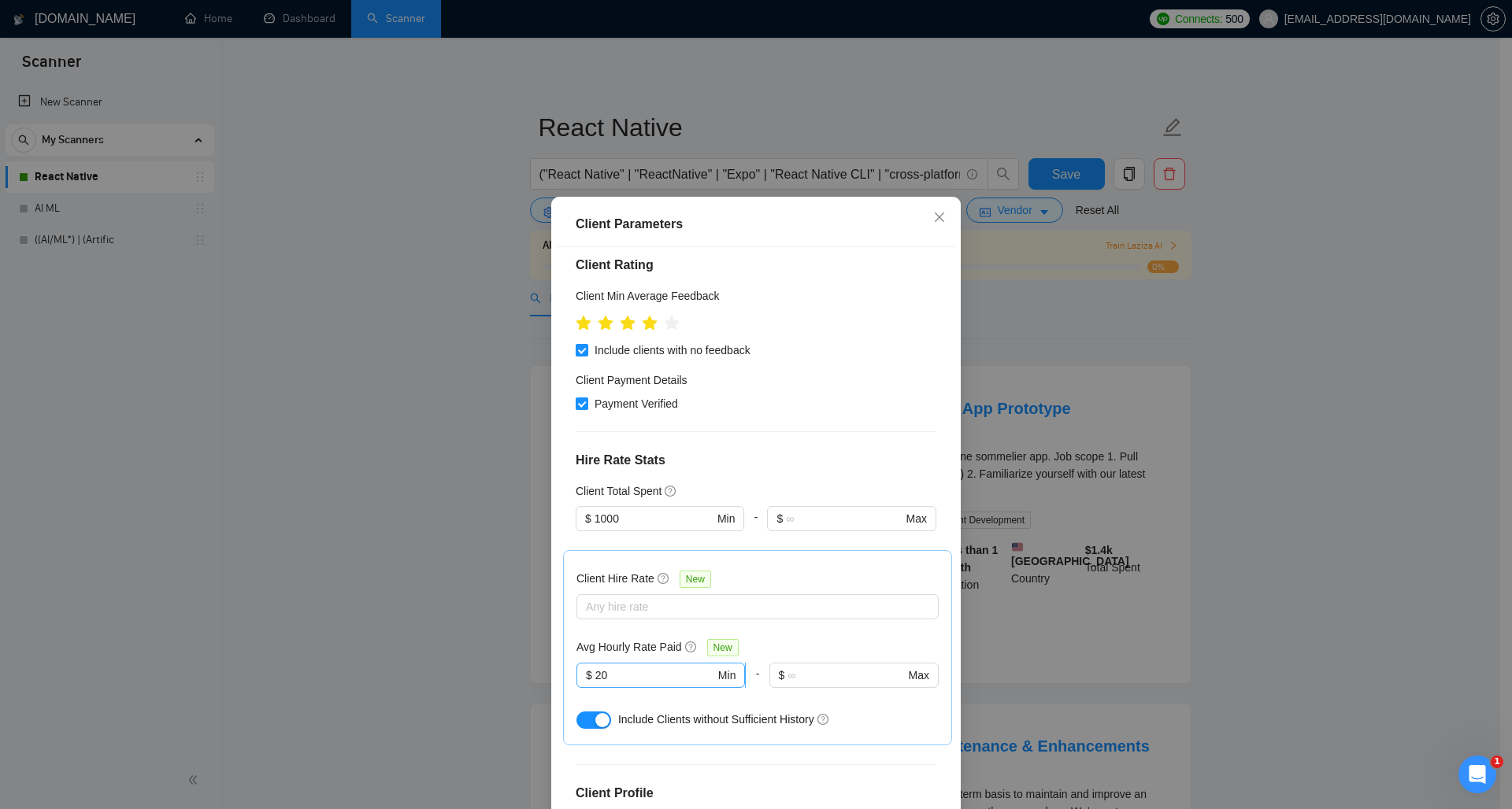
click at [648, 680] on input "20" at bounding box center [654, 675] width 119 height 17
click at [637, 608] on div at bounding box center [749, 607] width 339 height 19
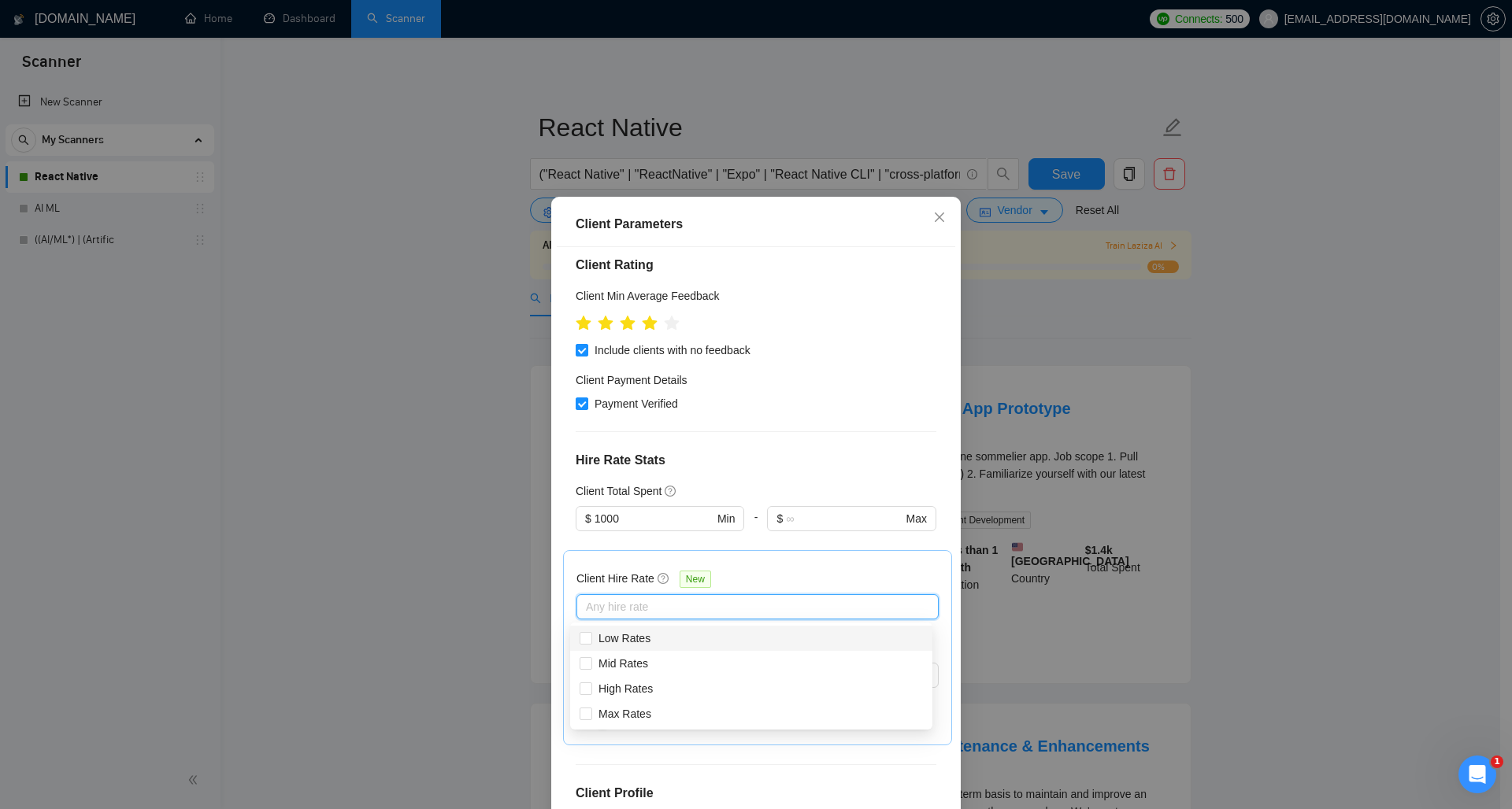
click at [610, 559] on div "Client Hire Rate New Any hire rate Avg Hourly Rate Paid New $ 20 Min - $ Max In…" at bounding box center [757, 647] width 389 height 195
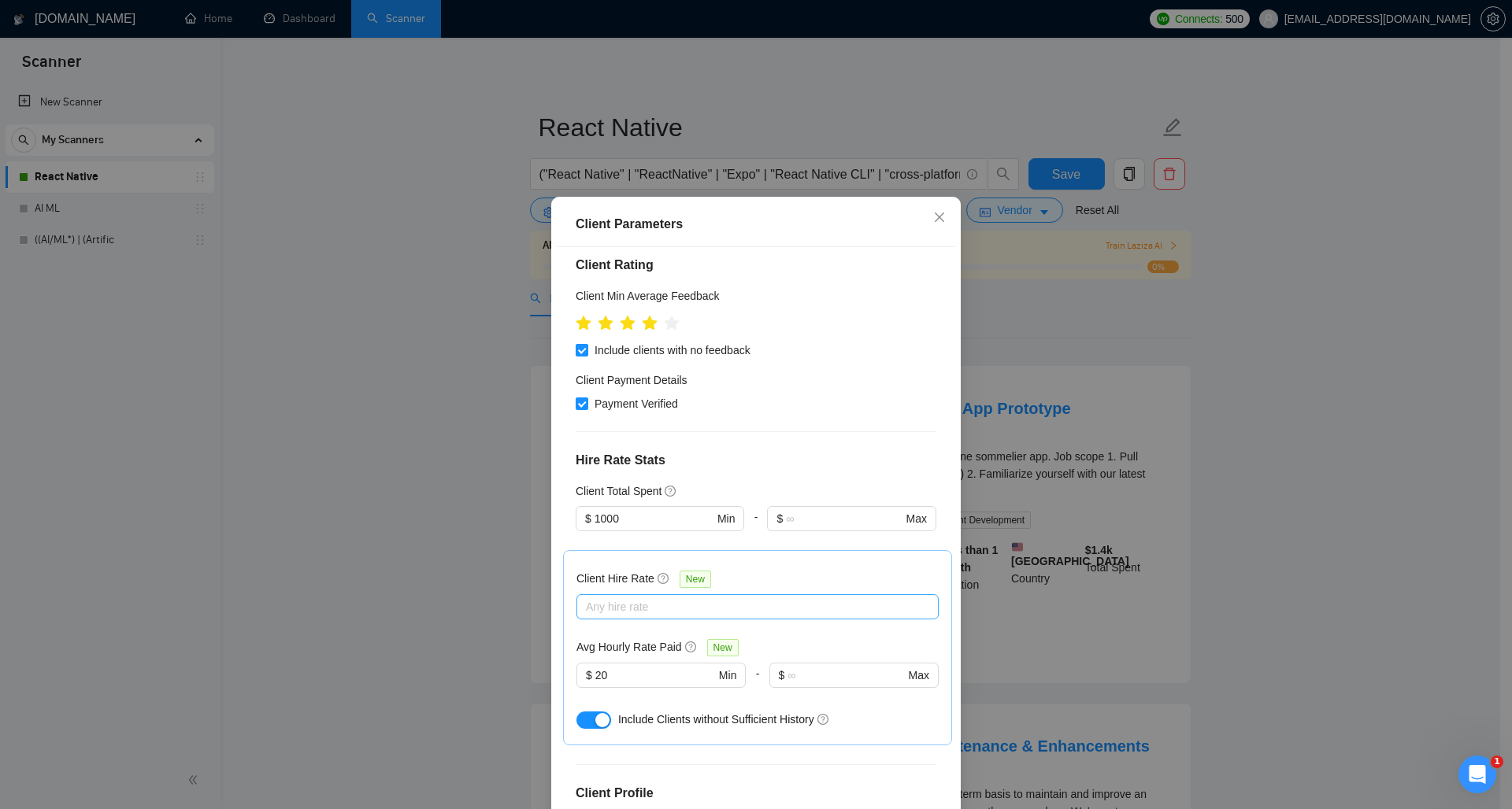
click at [618, 600] on div at bounding box center [749, 607] width 339 height 19
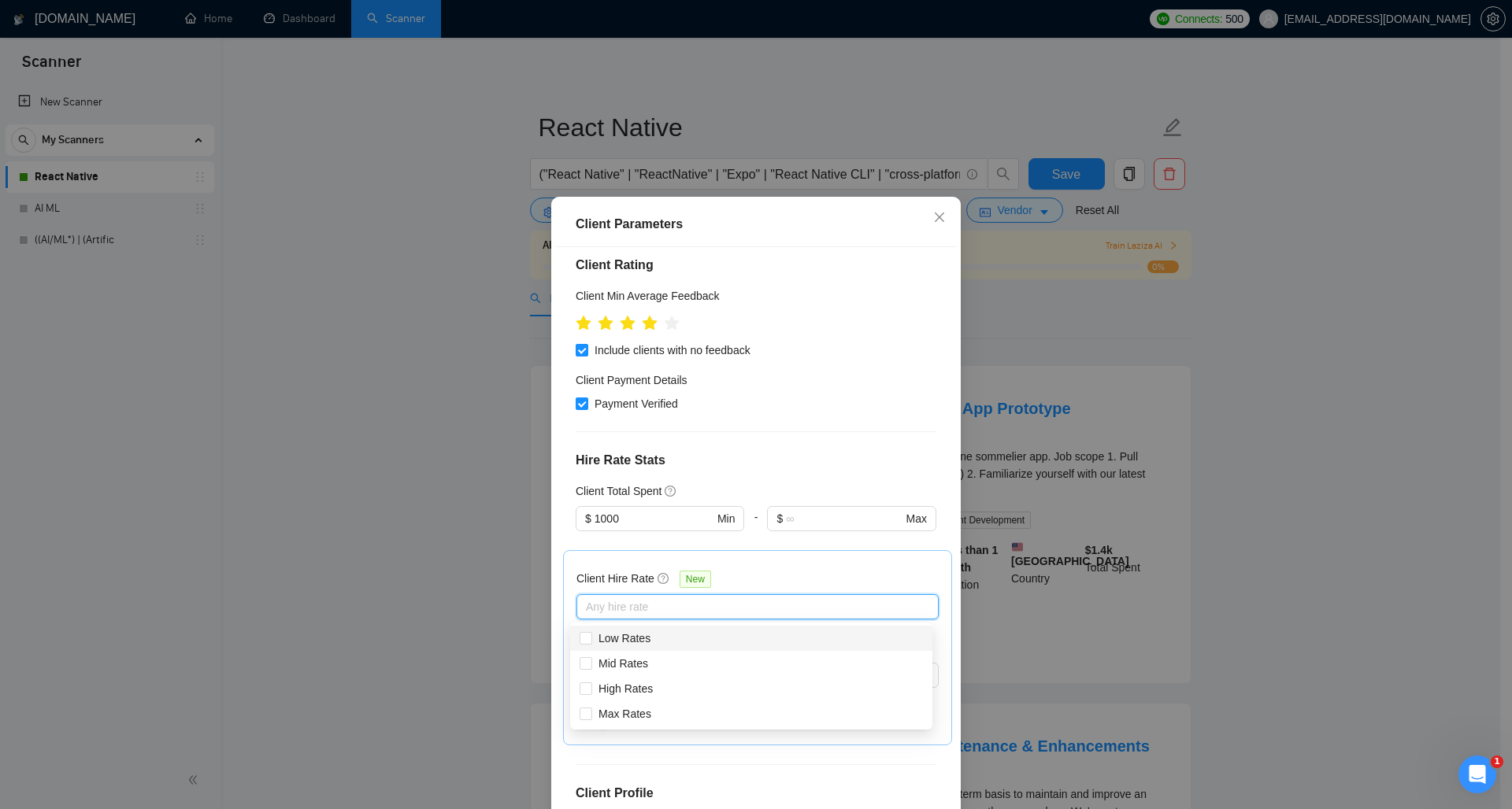
click at [609, 553] on div "Client Hire Rate New Any hire rate Avg Hourly Rate Paid New $ 20 Min - $ Max In…" at bounding box center [757, 647] width 389 height 195
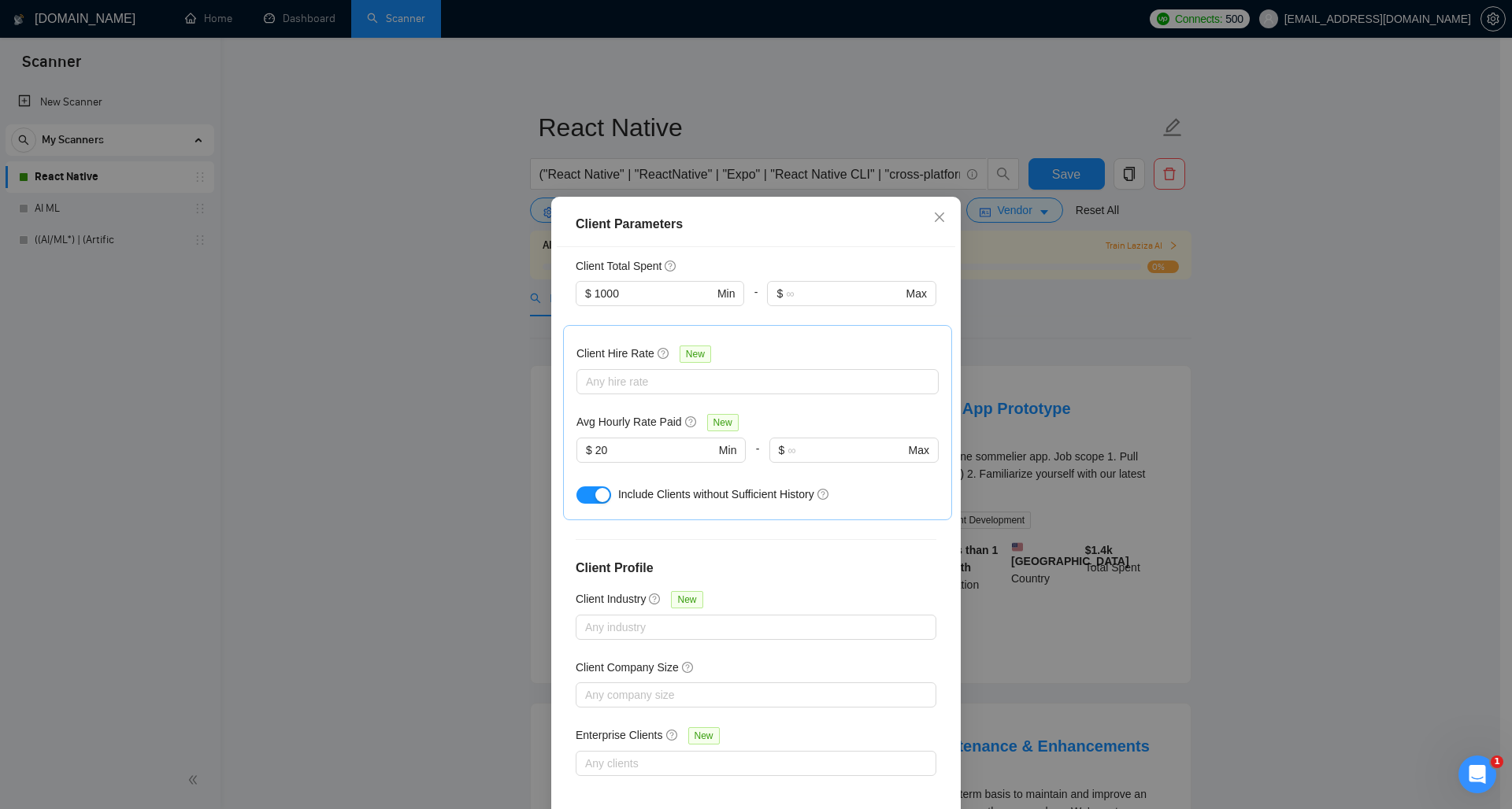
scroll to position [73, 0]
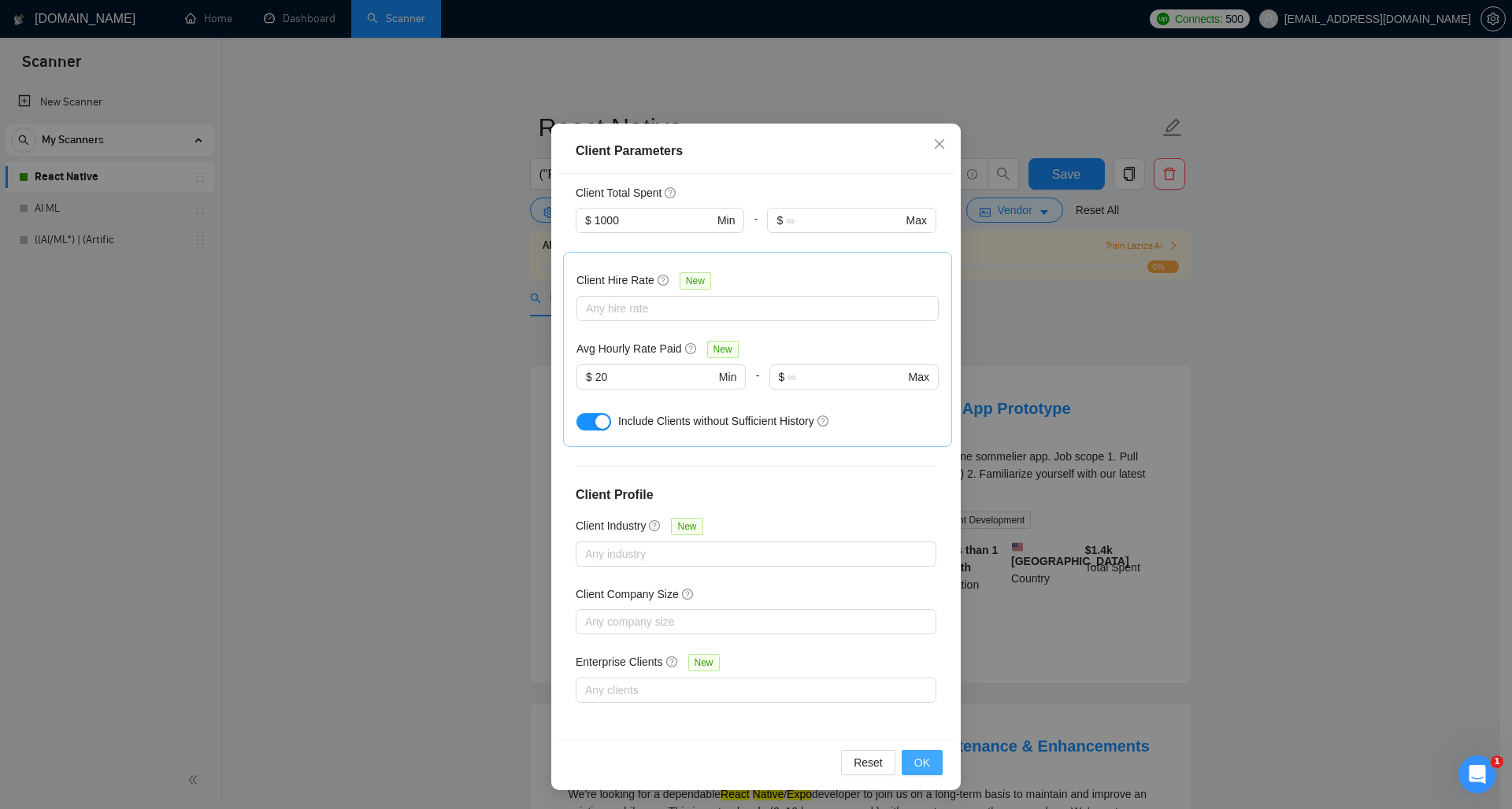
click at [918, 765] on span "OK" at bounding box center [922, 762] width 16 height 17
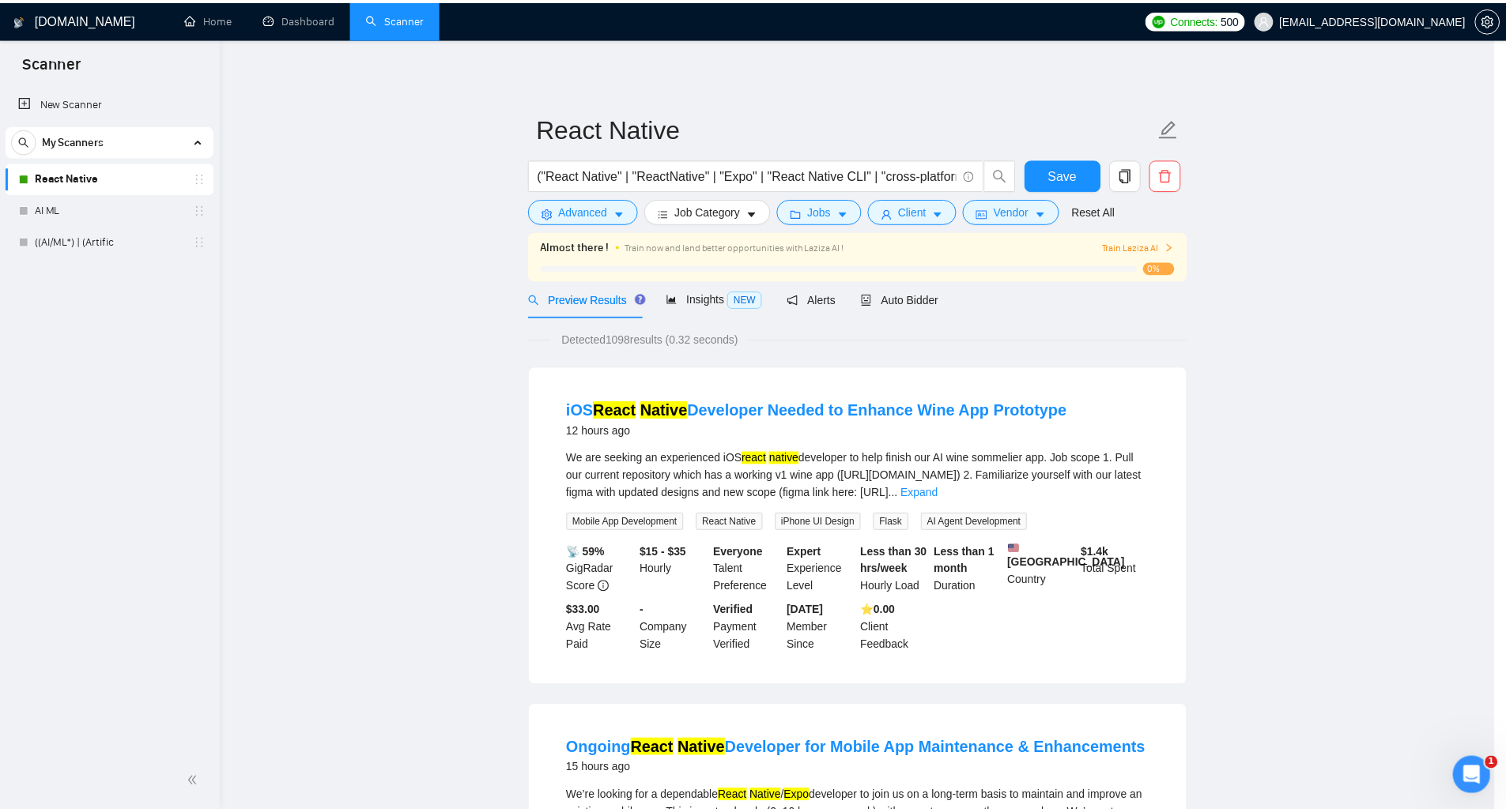
scroll to position [0, 0]
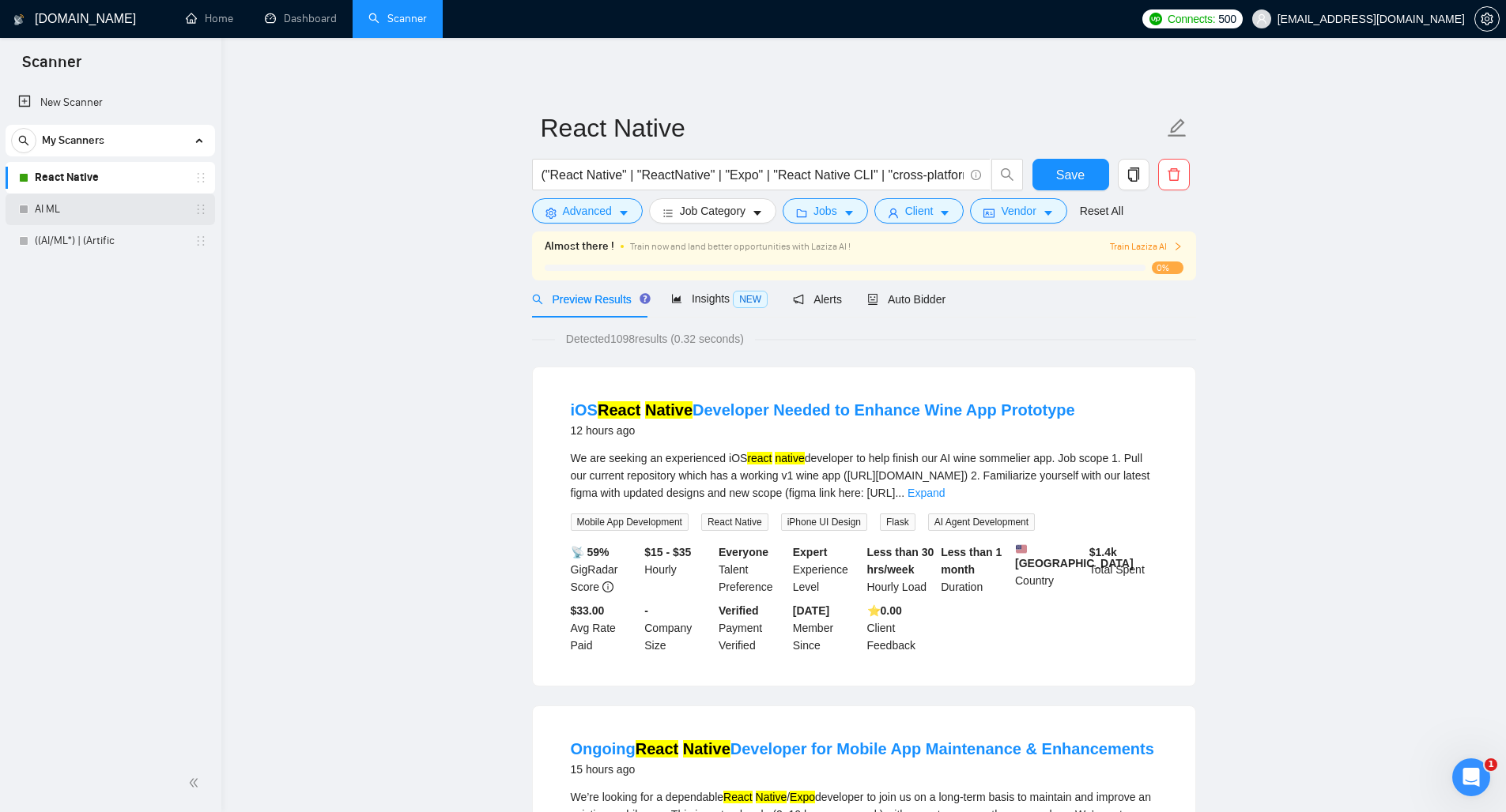
click at [118, 202] on link "AI ML" at bounding box center [110, 209] width 150 height 31
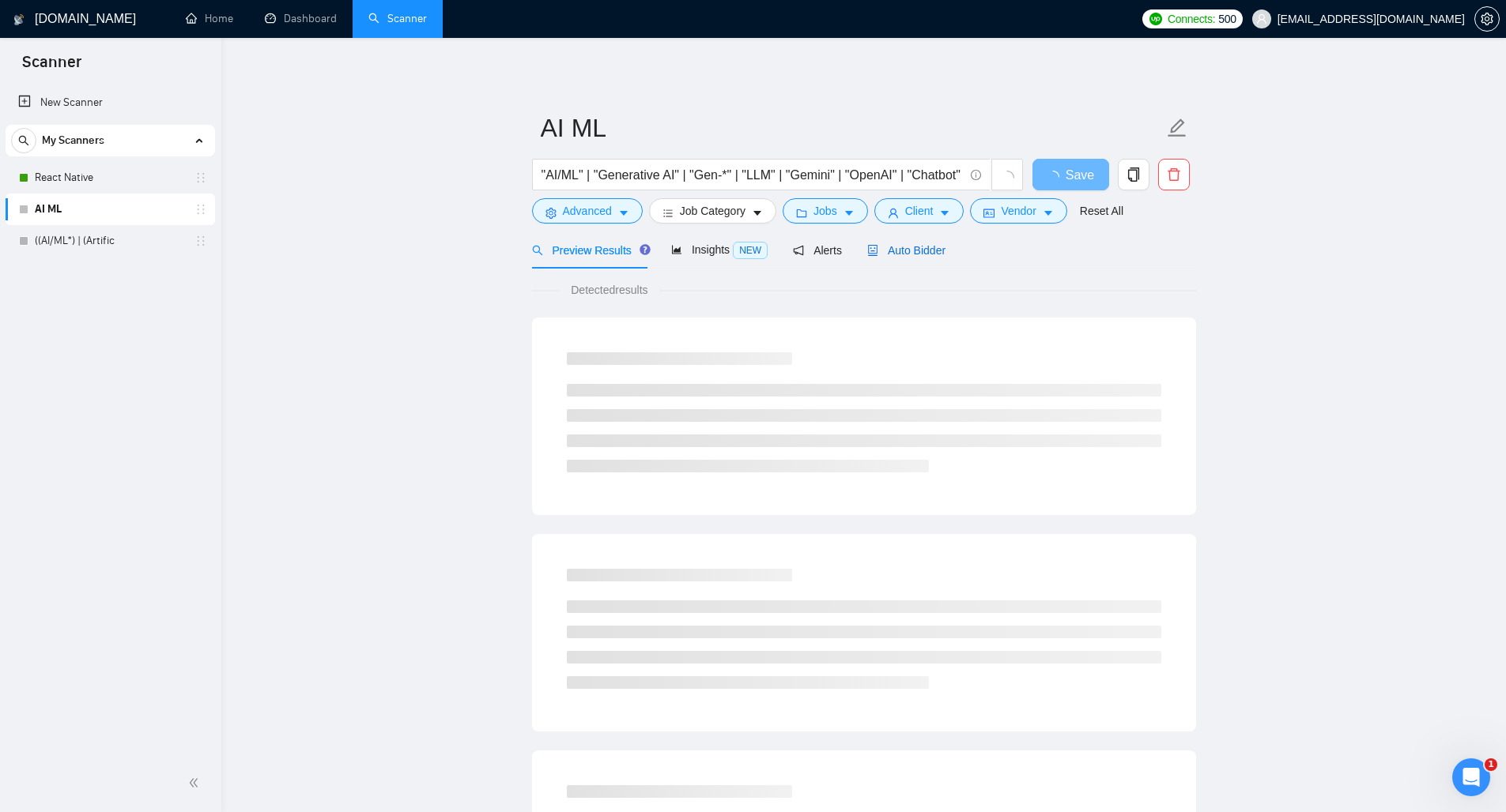
click at [924, 252] on span "Auto Bidder" at bounding box center [906, 250] width 78 height 13
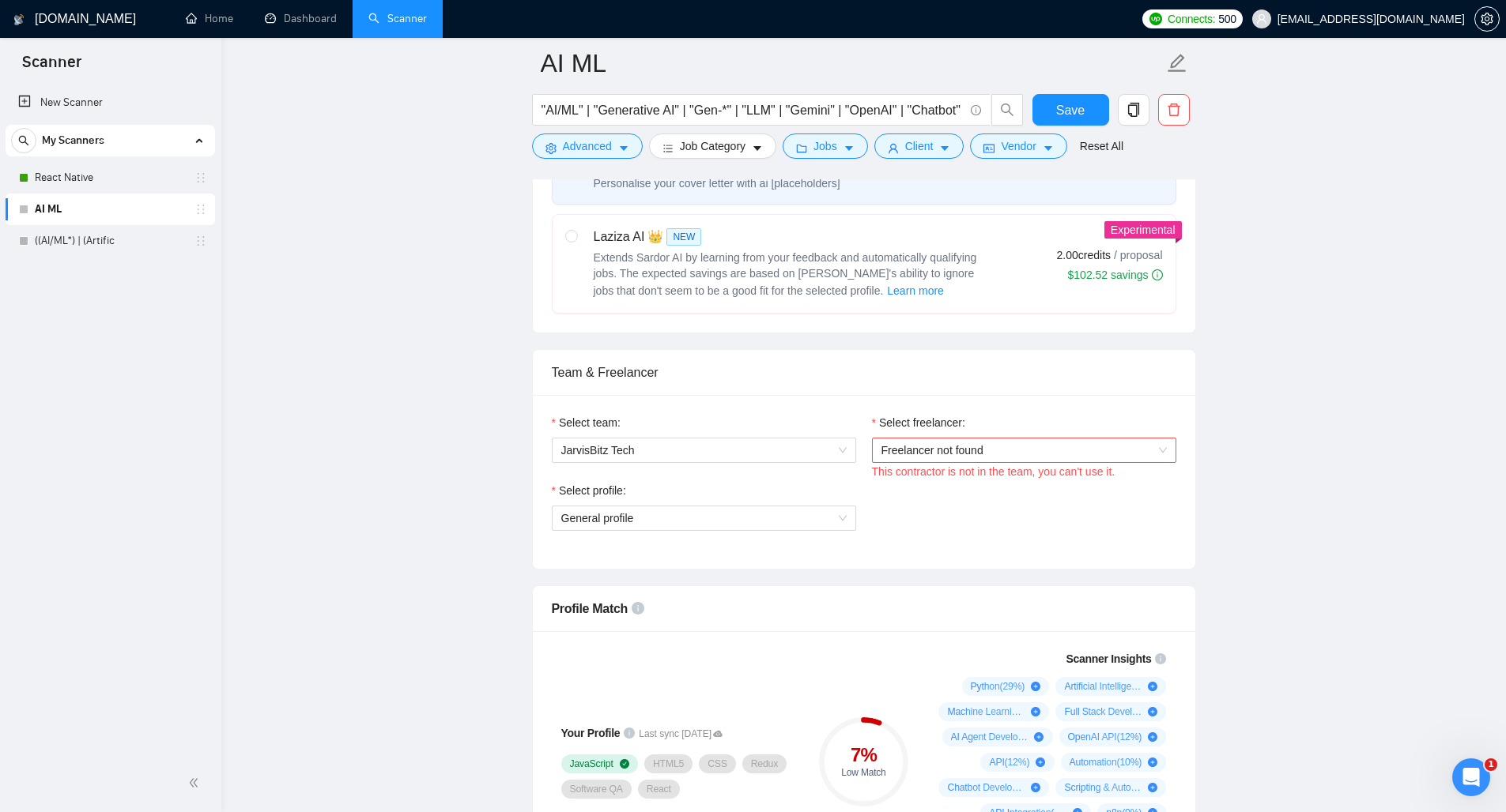
scroll to position [633, 0]
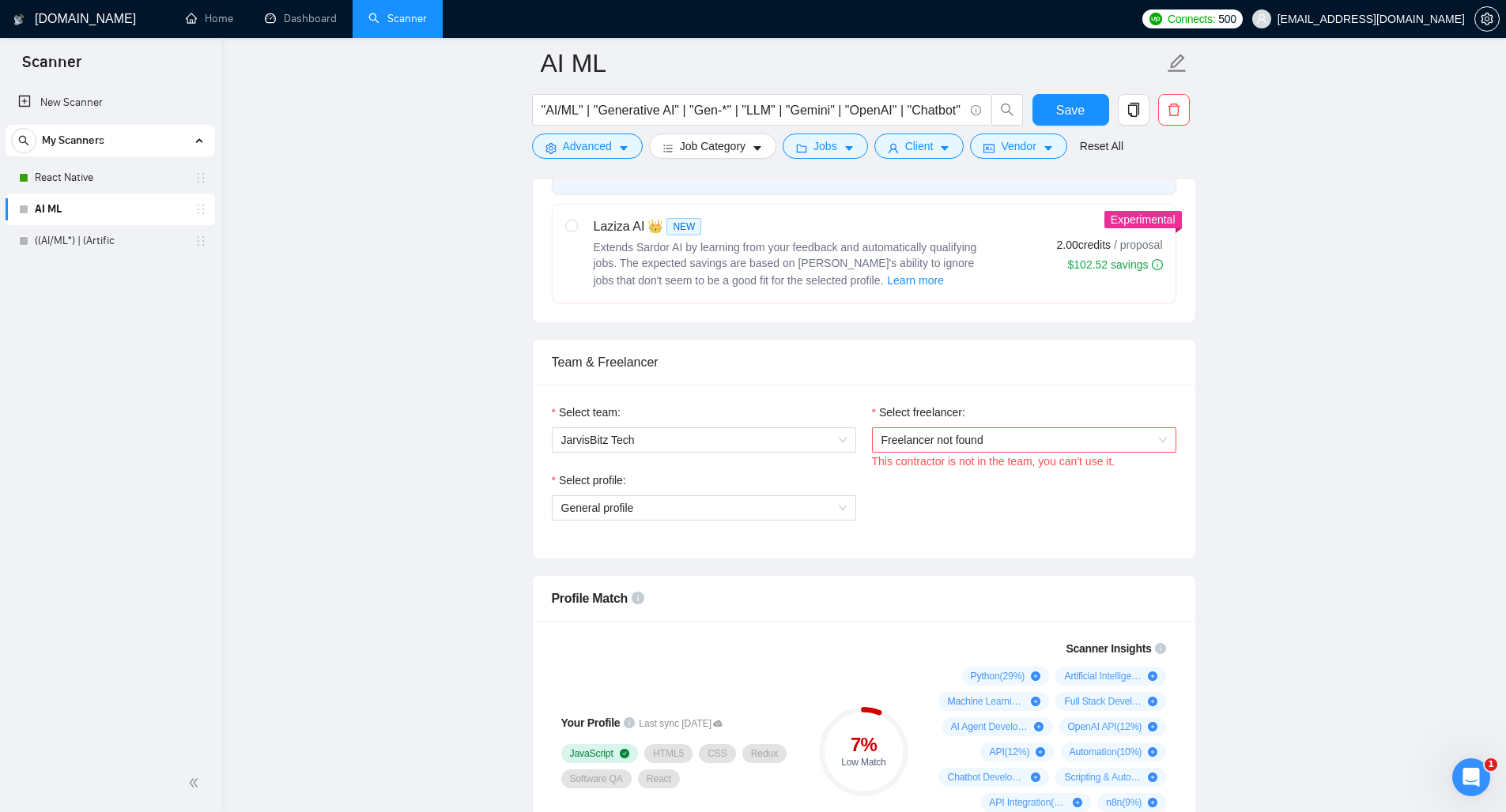
click at [990, 439] on span "Freelancer not found" at bounding box center [1024, 440] width 286 height 24
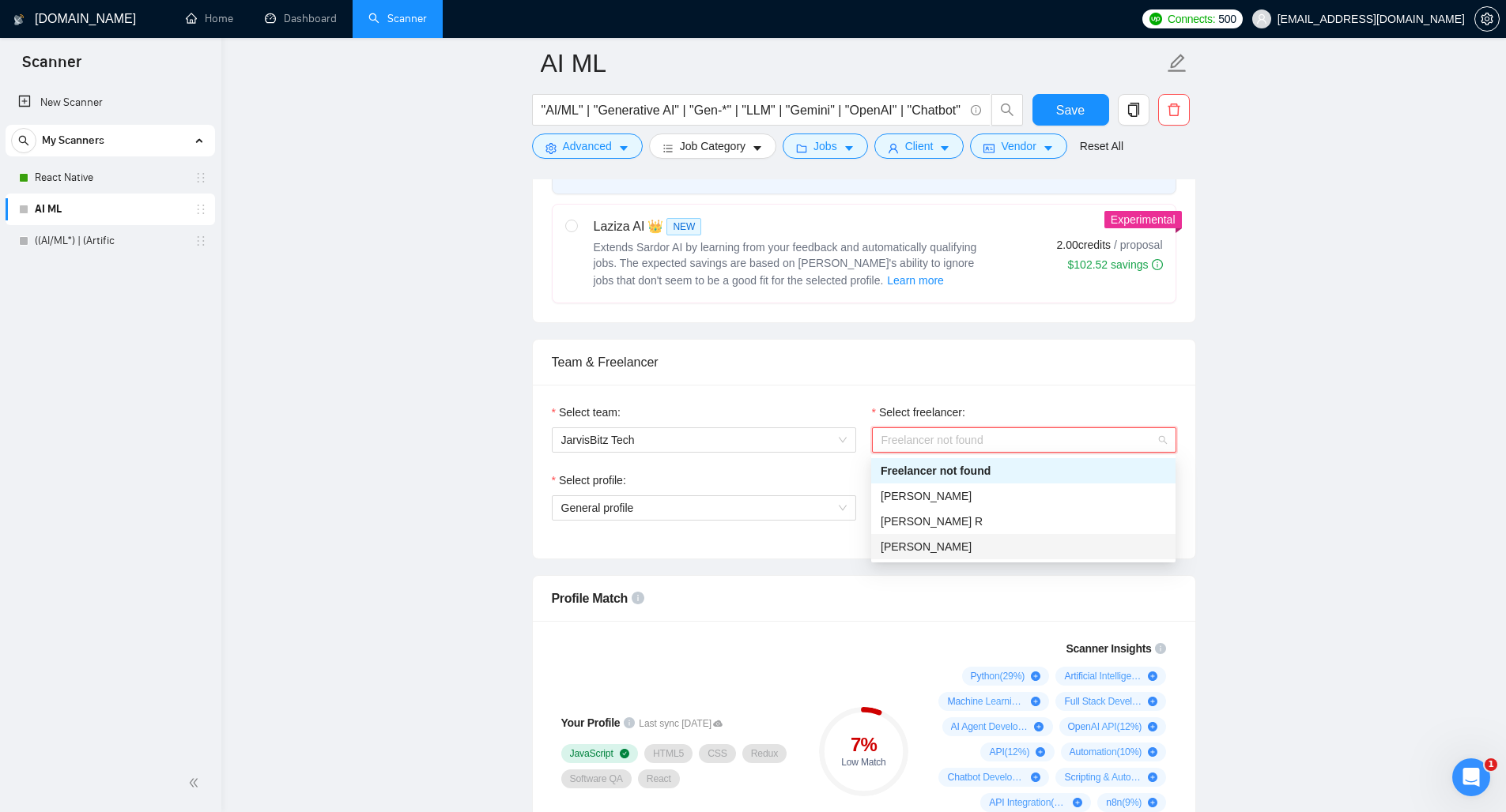
click at [965, 544] on div "[PERSON_NAME]" at bounding box center [1023, 546] width 286 height 17
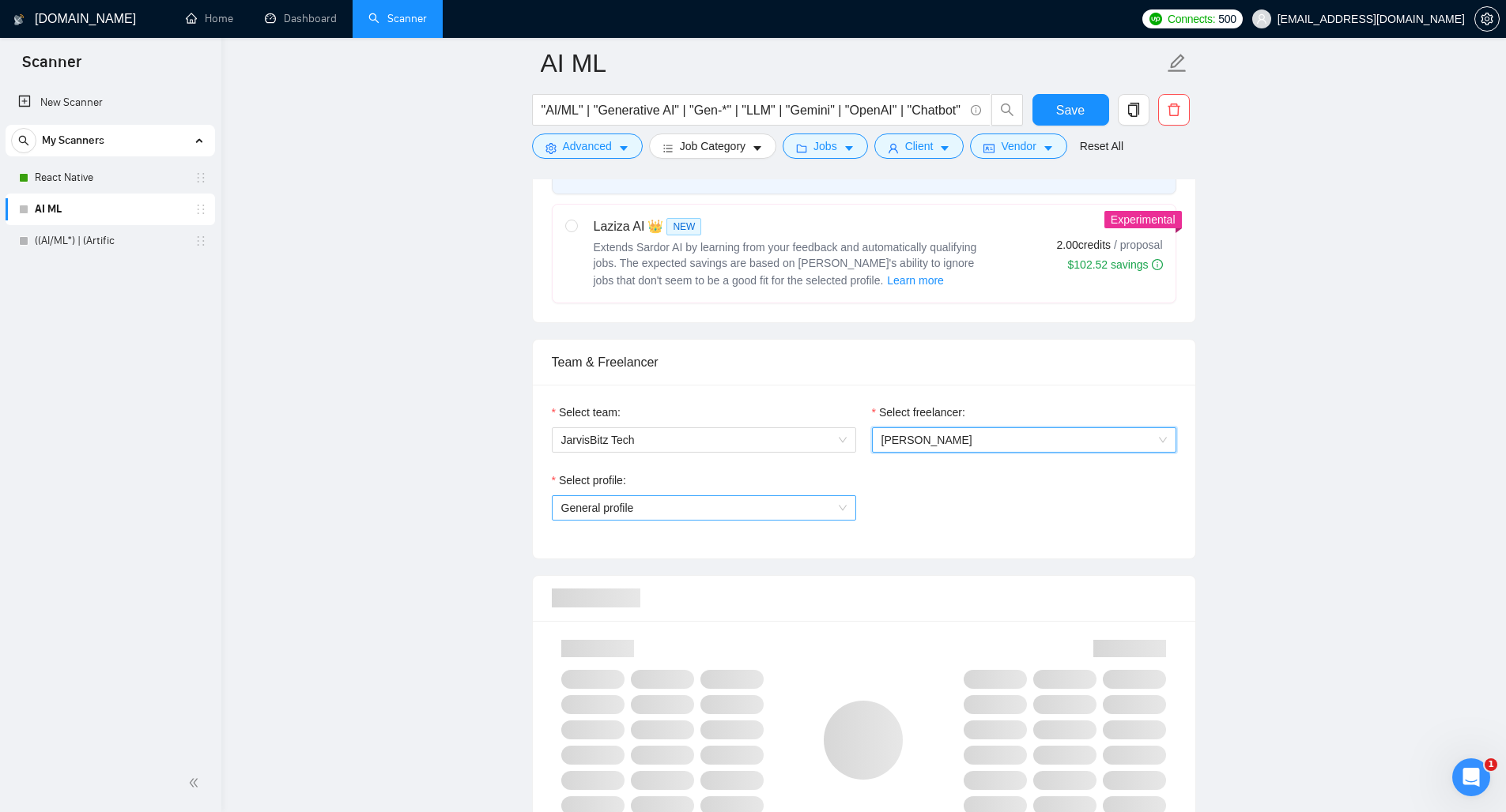
click at [819, 514] on span "General profile" at bounding box center [704, 508] width 286 height 24
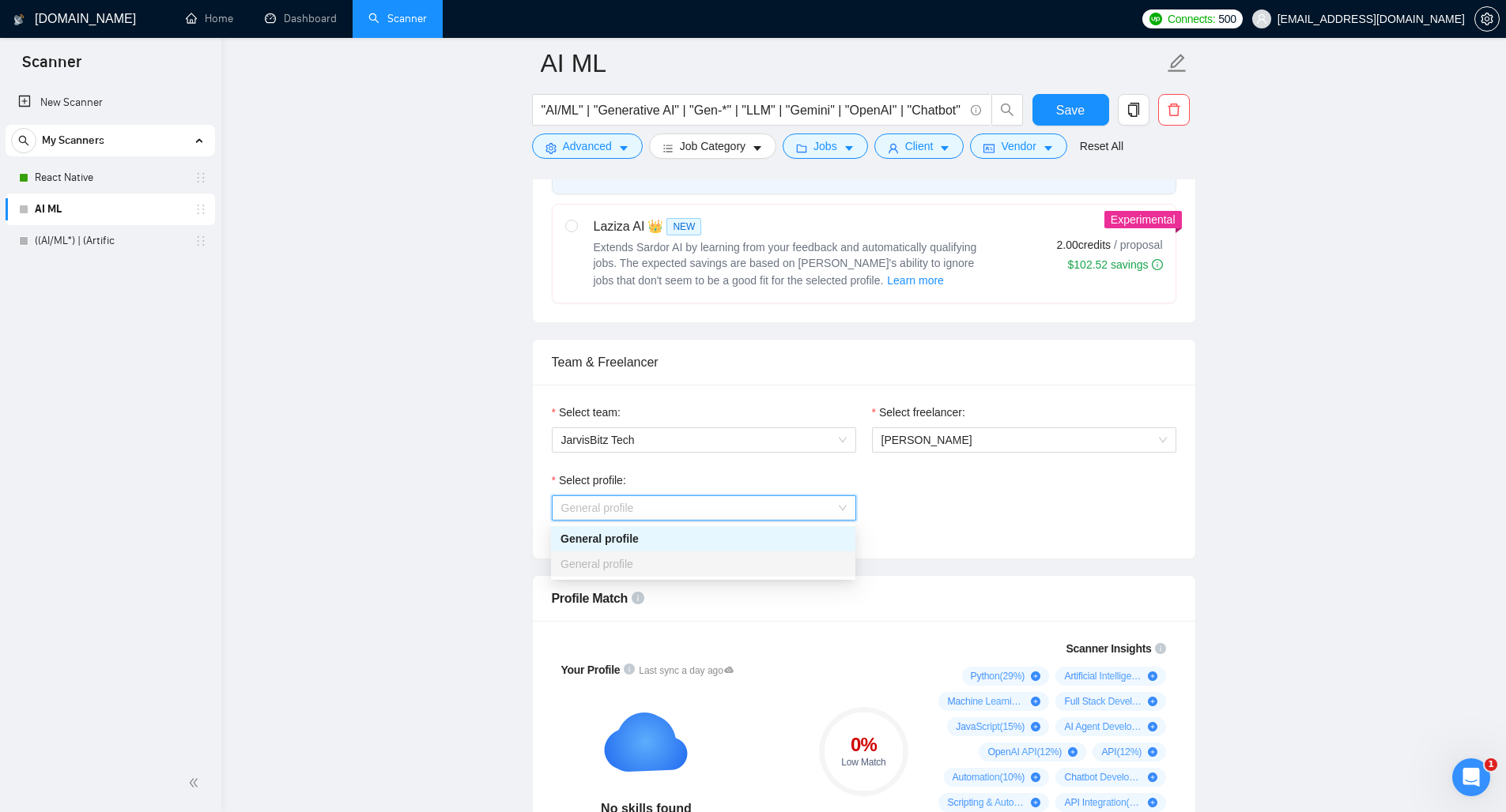
click at [914, 493] on div "Select profile: General profile" at bounding box center [863, 505] width 640 height 68
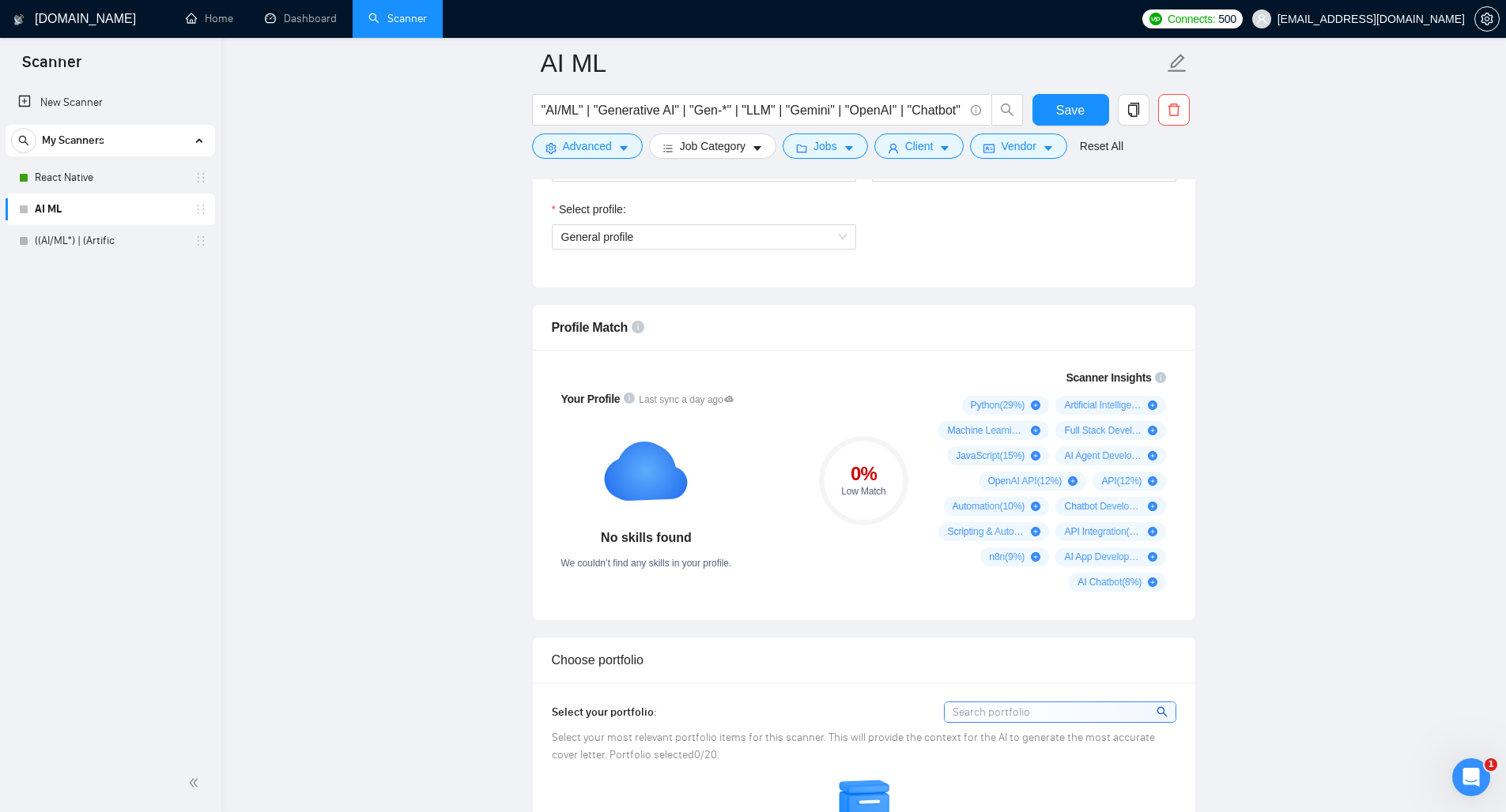
scroll to position [914, 0]
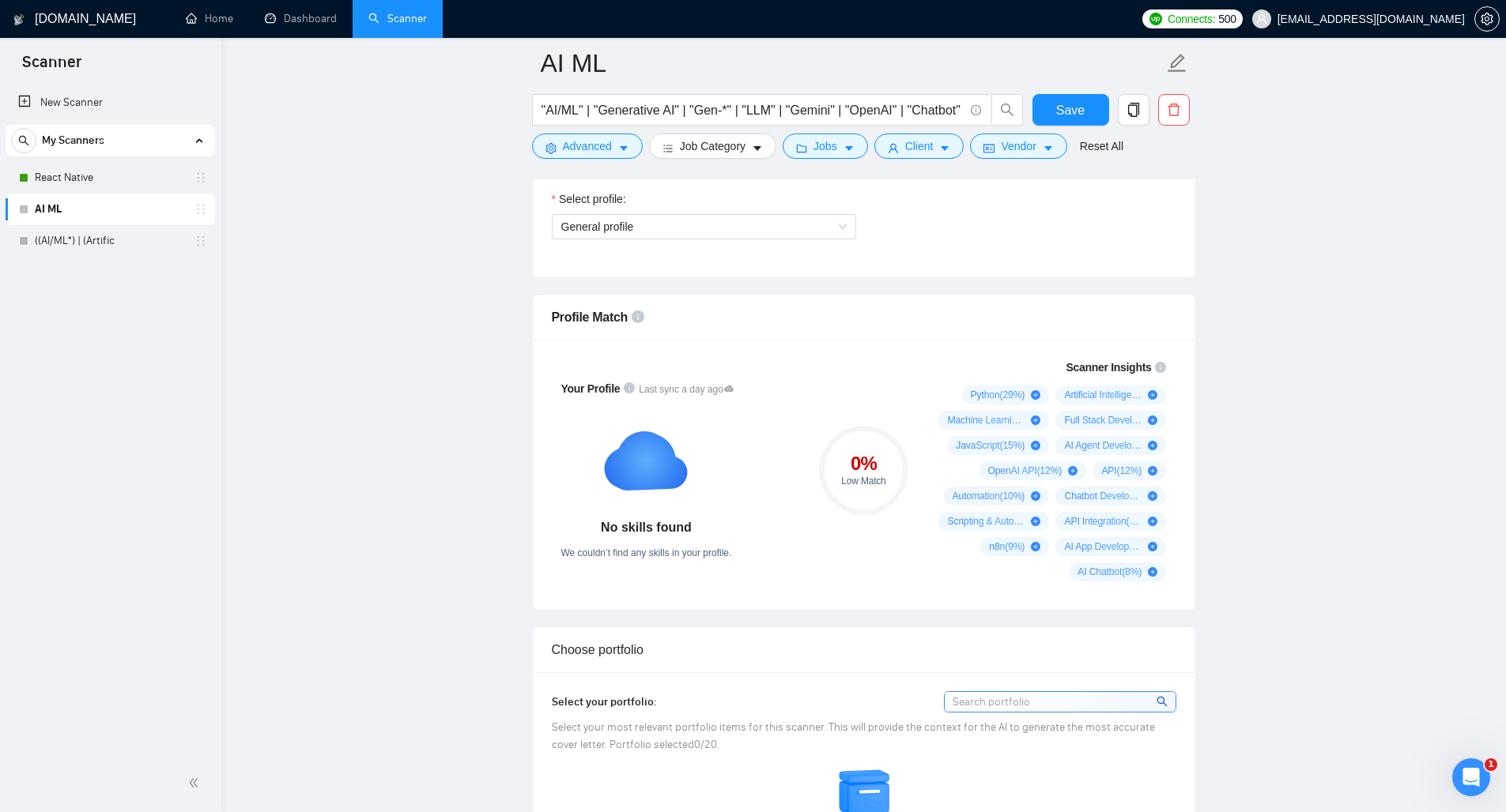
click at [987, 600] on div "Your Profile Last sync a day ago No skills found We couldn’t find any skills in…" at bounding box center [863, 475] width 662 height 270
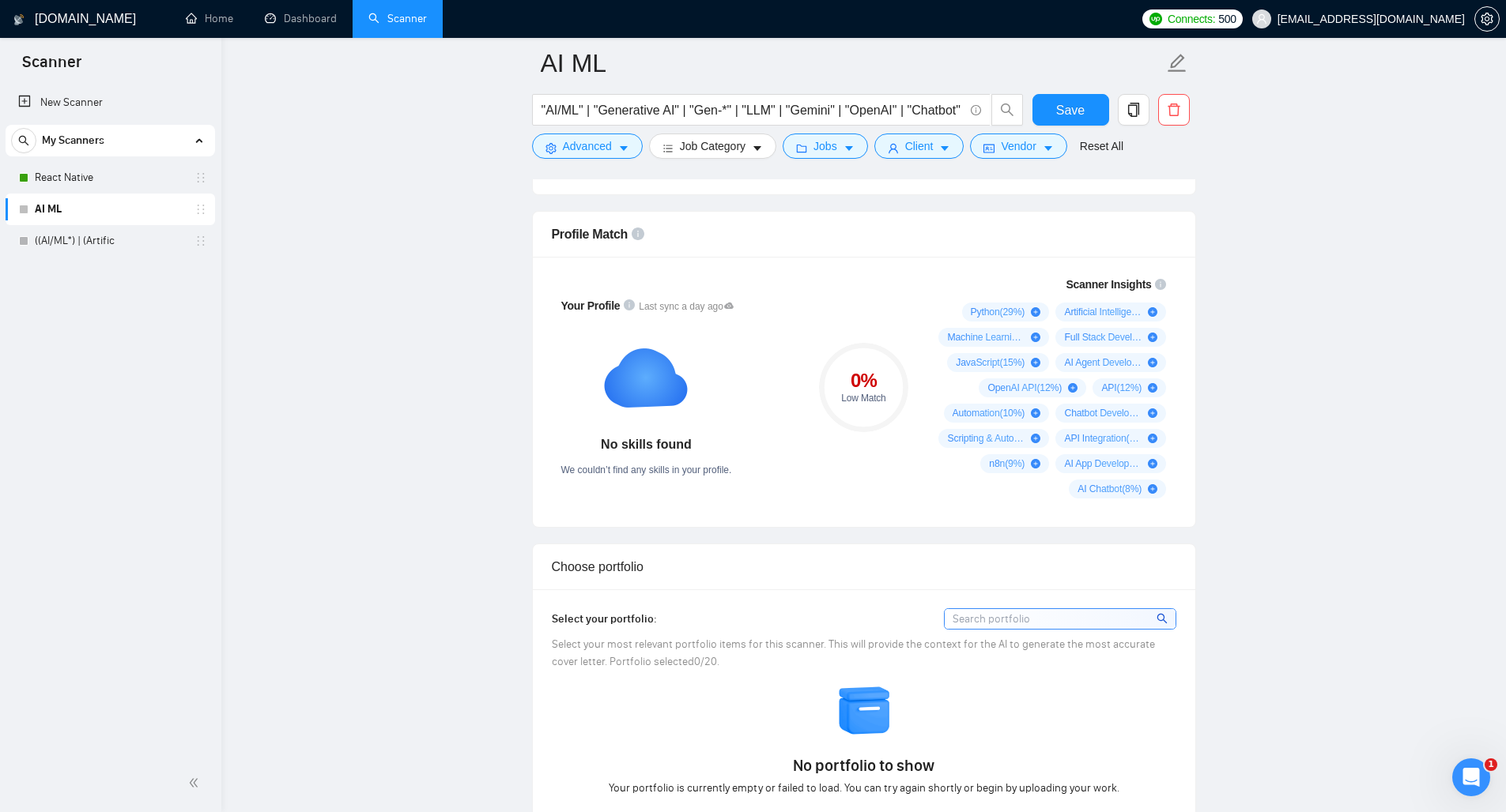
click at [1006, 615] on input at bounding box center [1060, 618] width 231 height 20
click at [852, 525] on div "Your Profile Last sync a day ago No skills found We couldn’t find any skills in…" at bounding box center [863, 392] width 662 height 270
drag, startPoint x: 608, startPoint y: 445, endPoint x: 737, endPoint y: 465, distance: 130.5
click at [732, 465] on div "No skills found We couldn’t find any skills in your profile." at bounding box center [646, 403] width 171 height 151
click at [732, 465] on span "We couldn’t find any skills in your profile." at bounding box center [646, 470] width 171 height 11
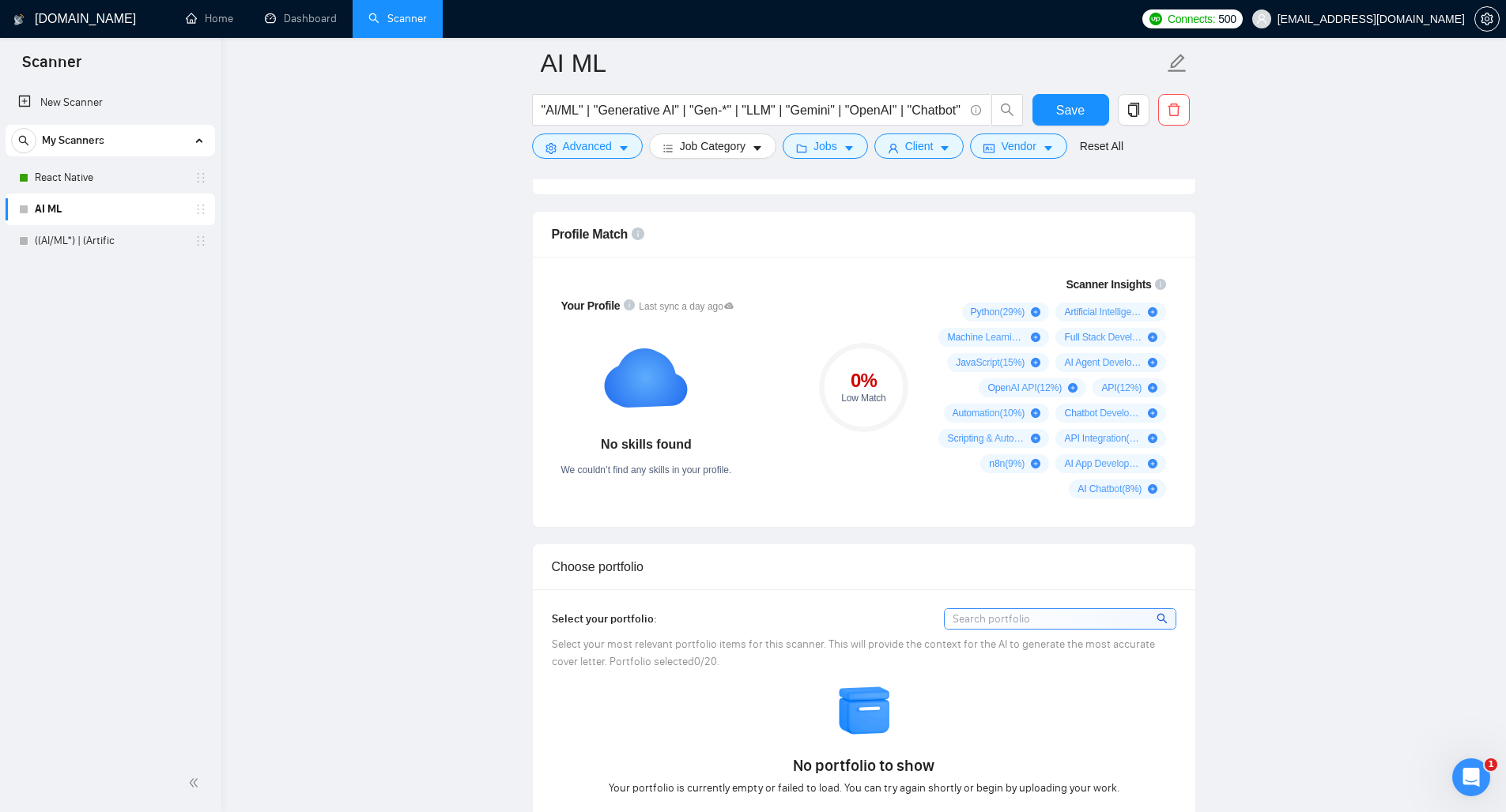
drag, startPoint x: 830, startPoint y: 371, endPoint x: 880, endPoint y: 409, distance: 62.8
click at [878, 404] on div "0 % Low Match" at bounding box center [863, 387] width 89 height 89
click at [882, 412] on circle at bounding box center [863, 386] width 84 height 84
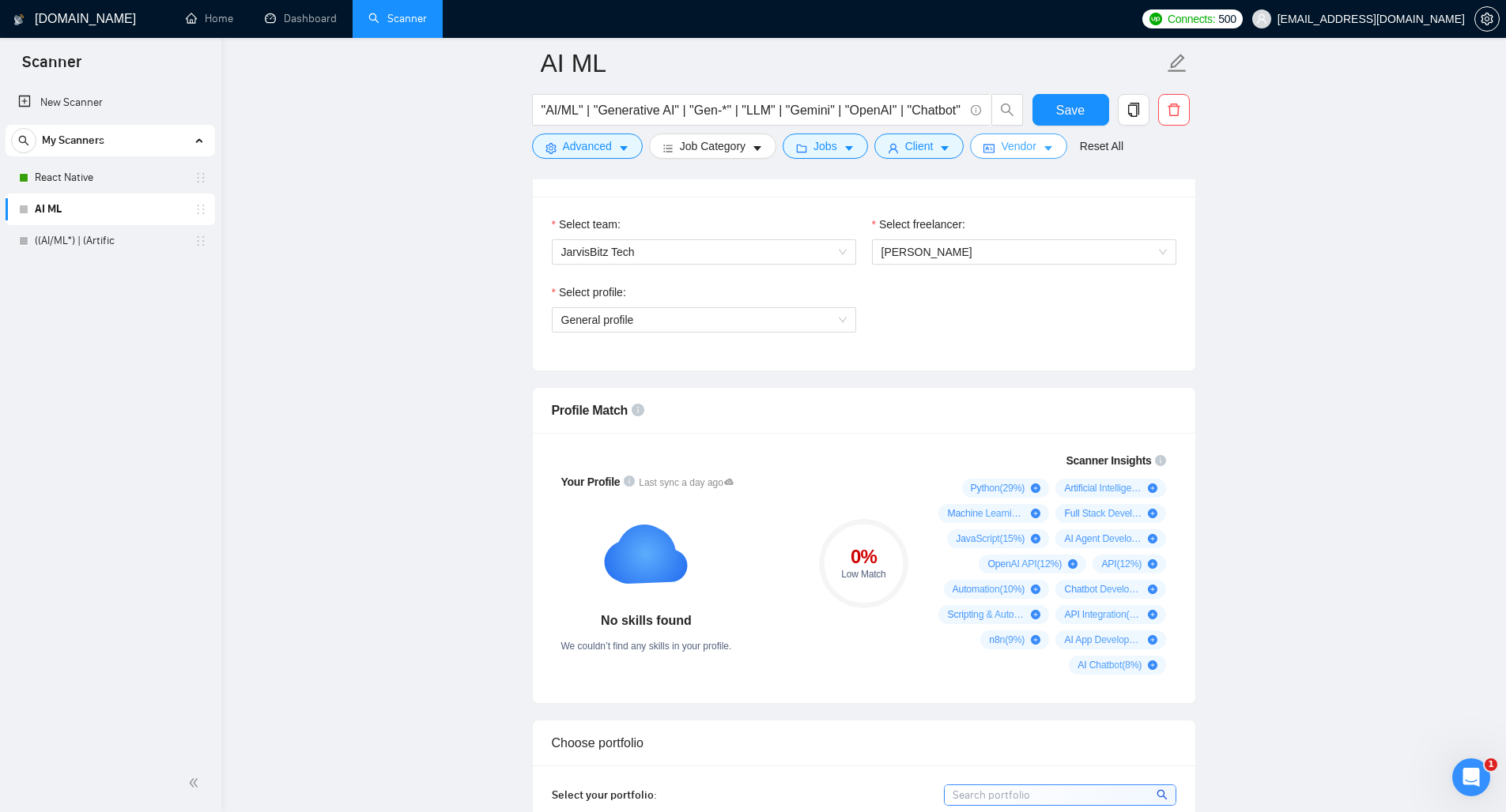
click at [1035, 152] on span "Vendor" at bounding box center [1017, 146] width 35 height 17
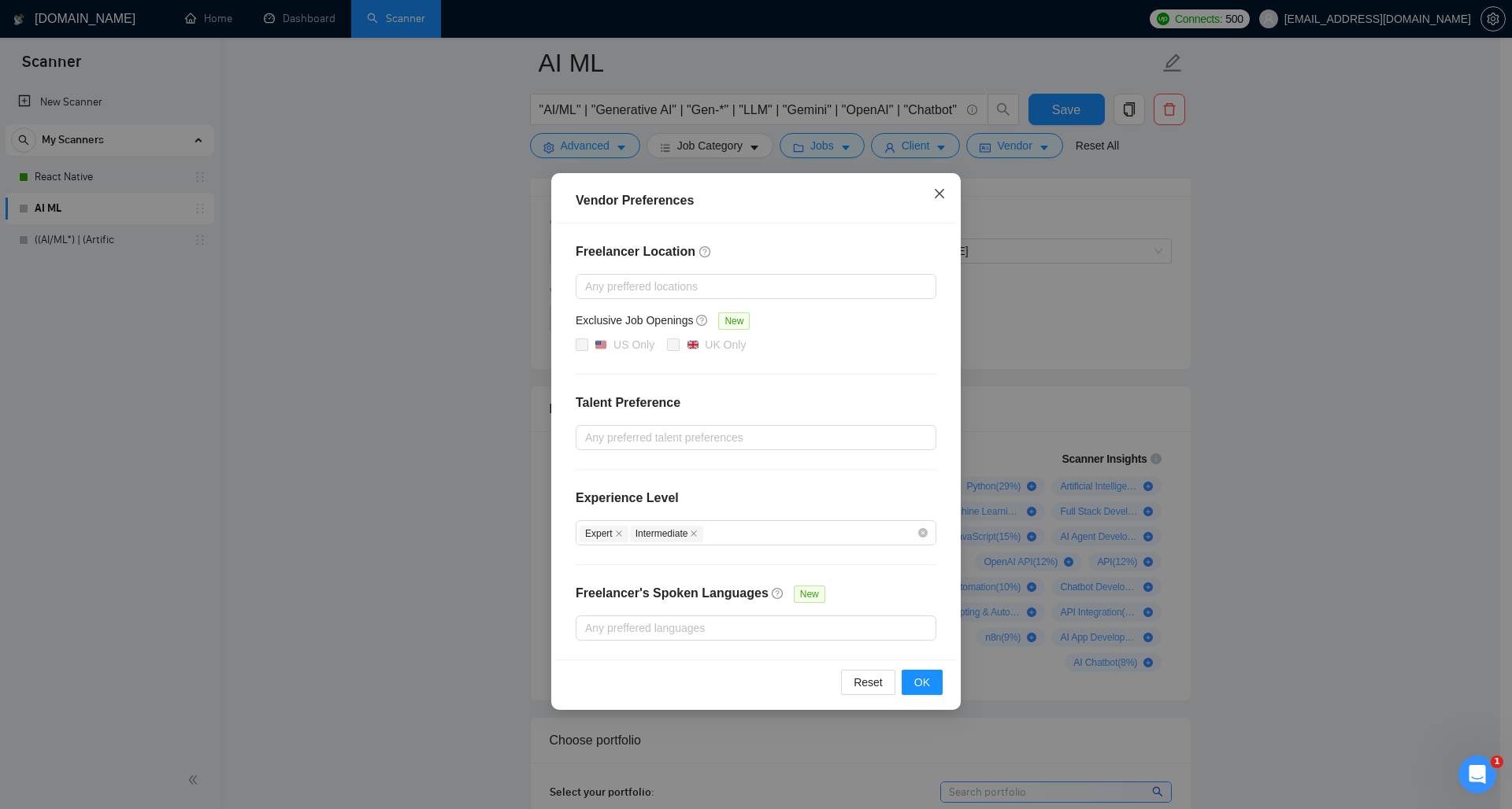
click at [941, 194] on icon "close" at bounding box center [939, 193] width 13 height 13
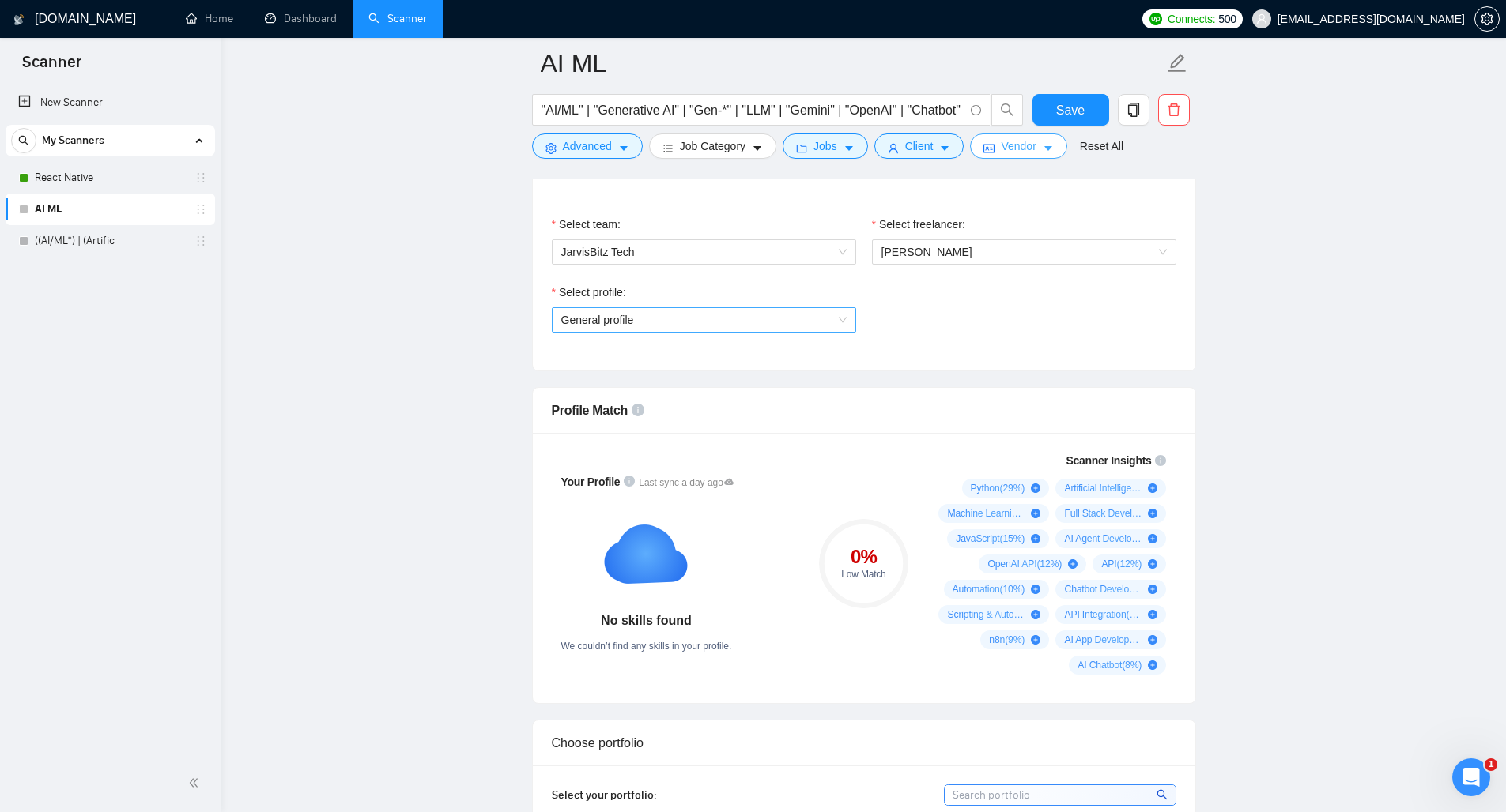
click at [760, 319] on span "General profile" at bounding box center [704, 320] width 286 height 24
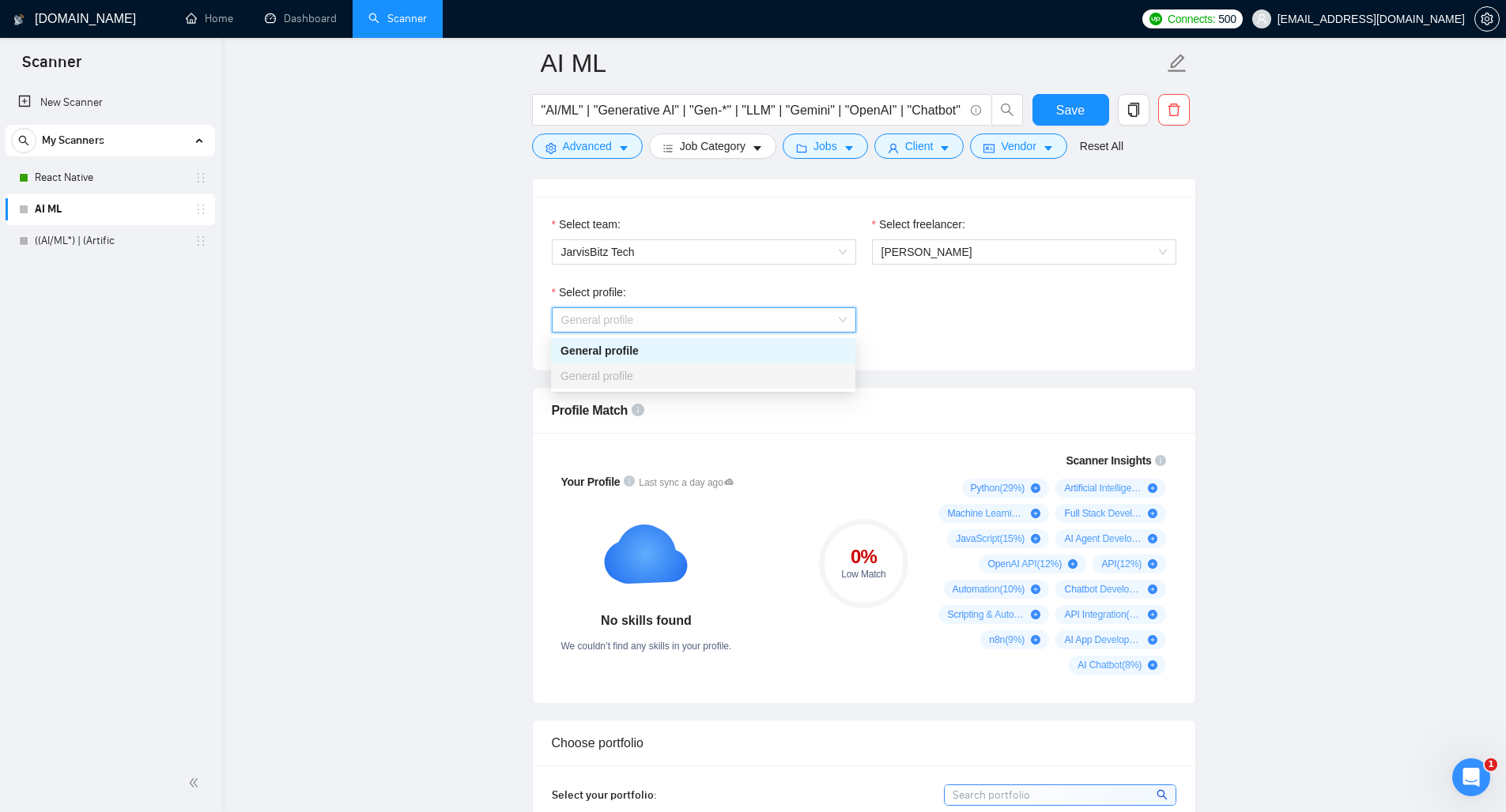
click at [925, 313] on div "Select profile: General profile" at bounding box center [863, 318] width 640 height 68
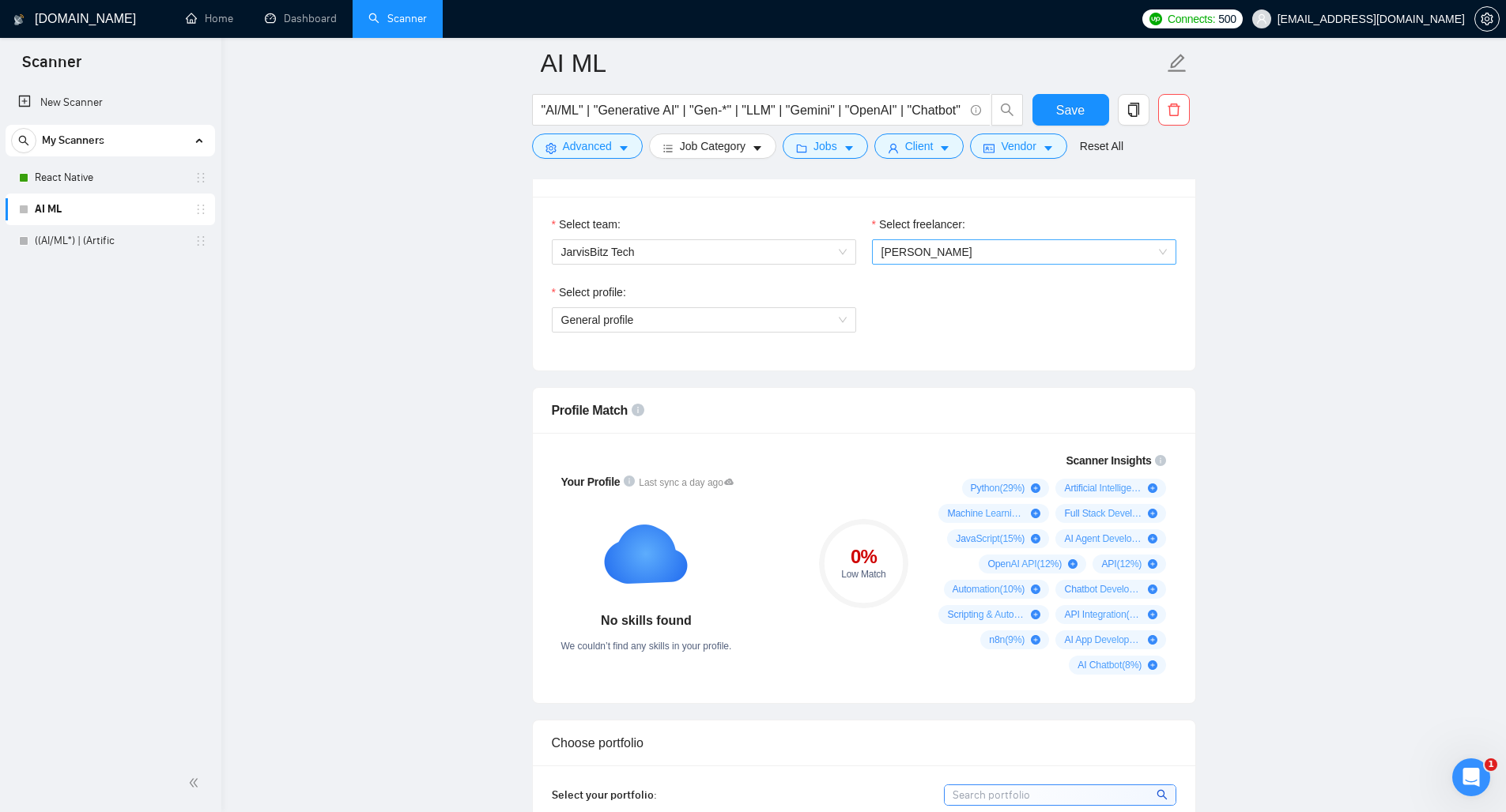
click at [923, 251] on span "[PERSON_NAME]" at bounding box center [926, 251] width 91 height 13
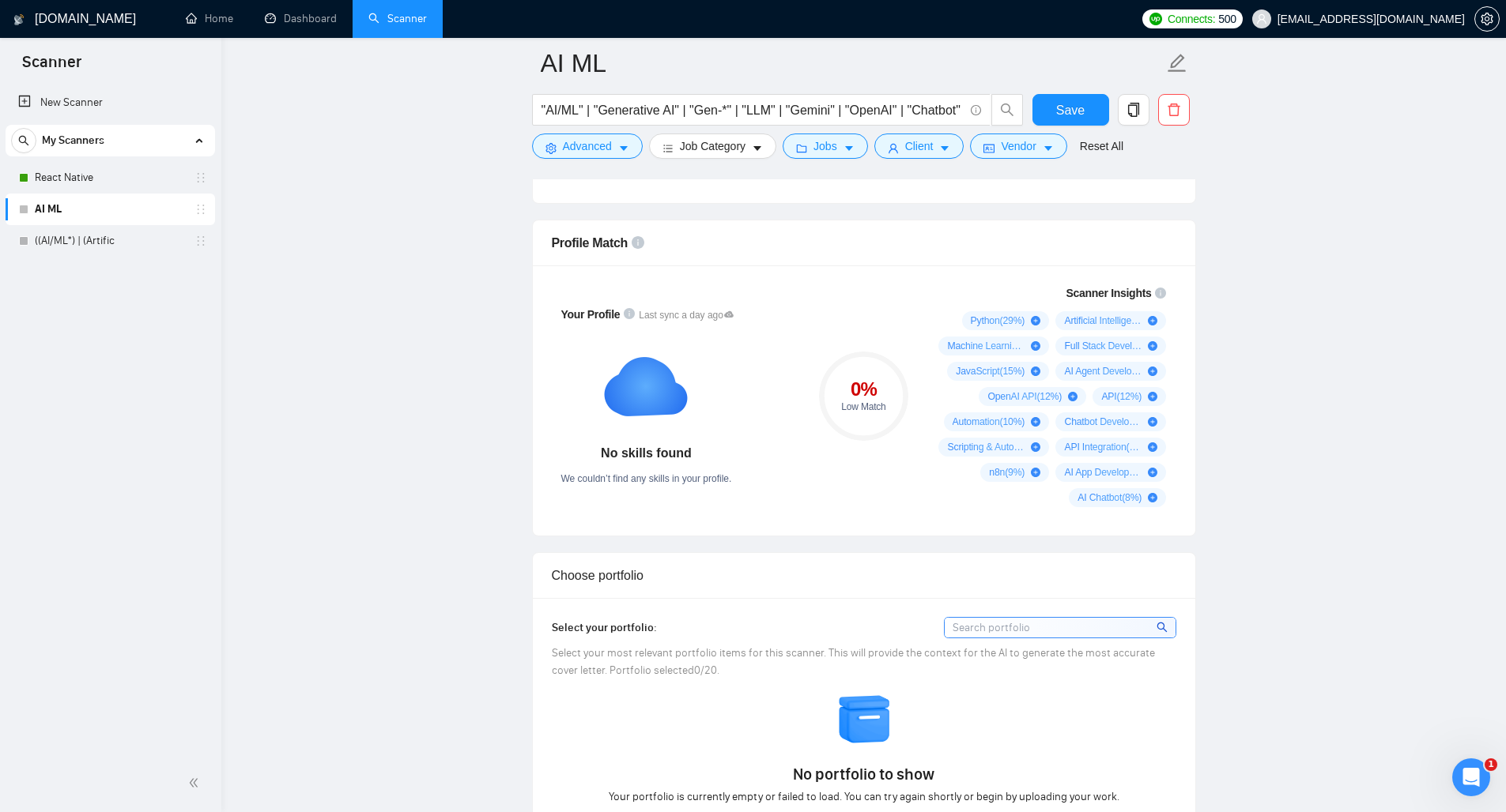
scroll to position [978, 0]
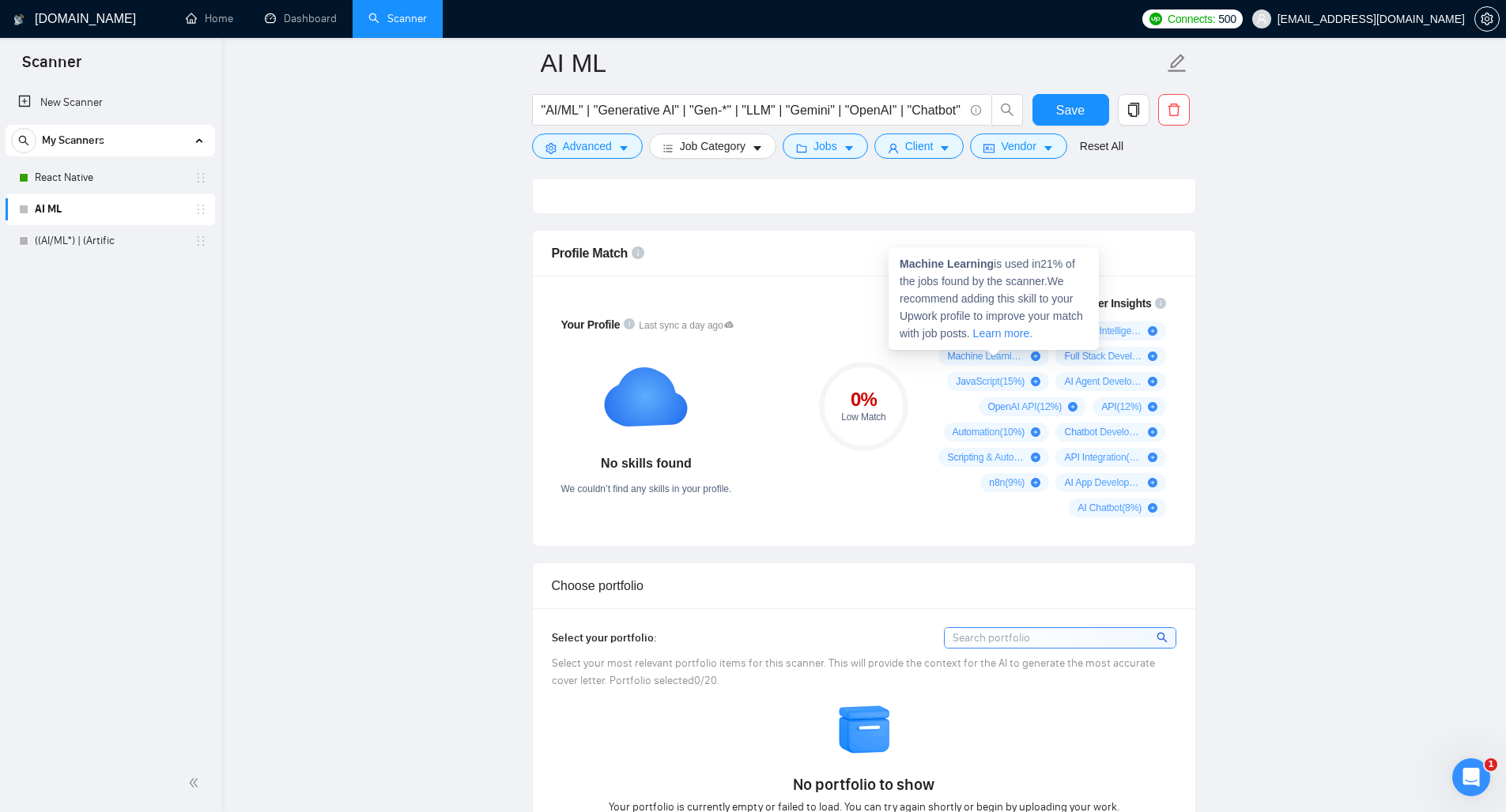
click at [911, 300] on span "Machine Learning is used in 21 % of the jobs found by the scanner. We recommend…" at bounding box center [991, 298] width 184 height 82
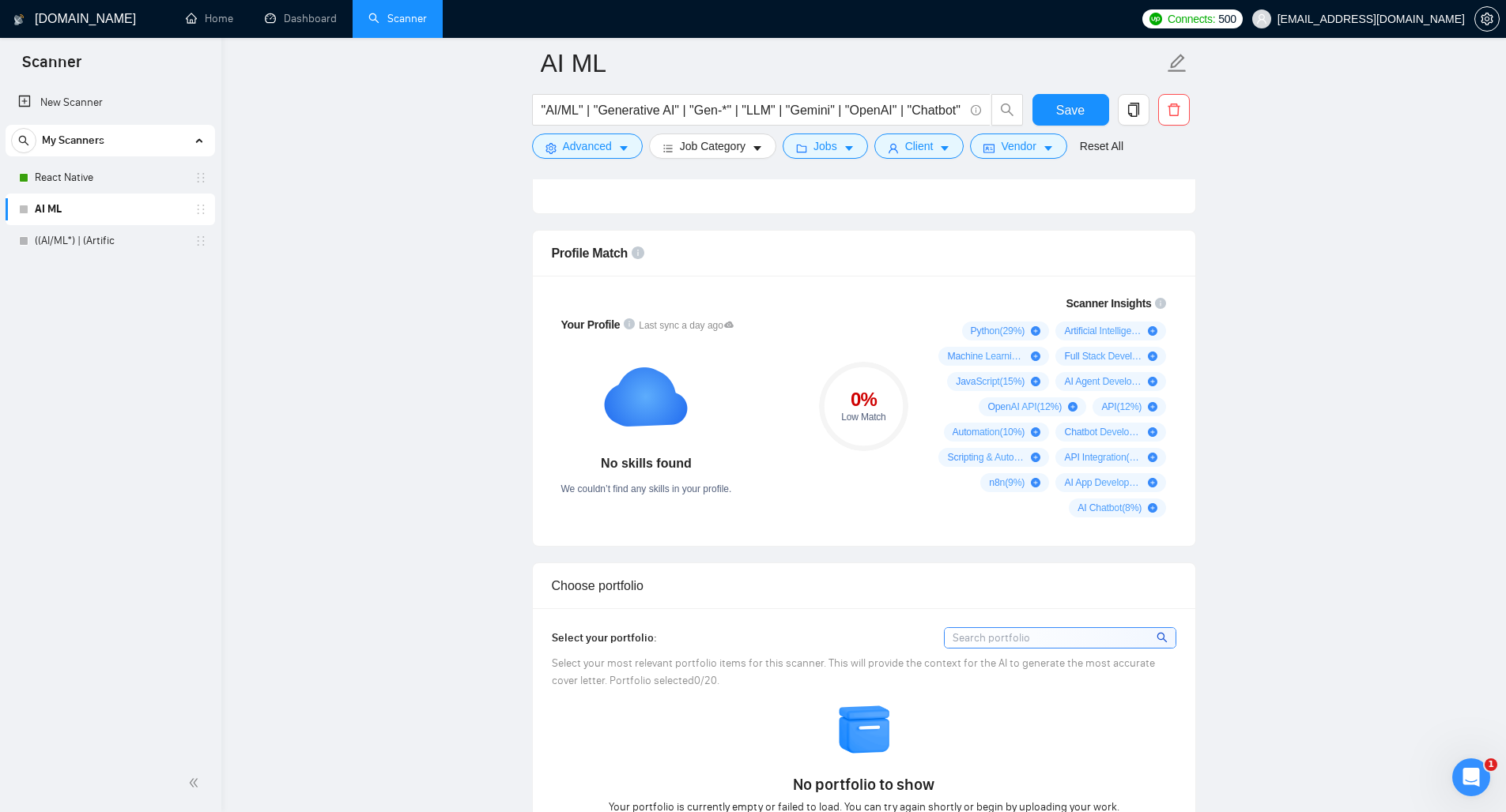
click at [834, 284] on div "Your Profile Last sync a day ago No skills found We couldn’t find any skills in…" at bounding box center [863, 411] width 662 height 270
